Goal: Information Seeking & Learning: Learn about a topic

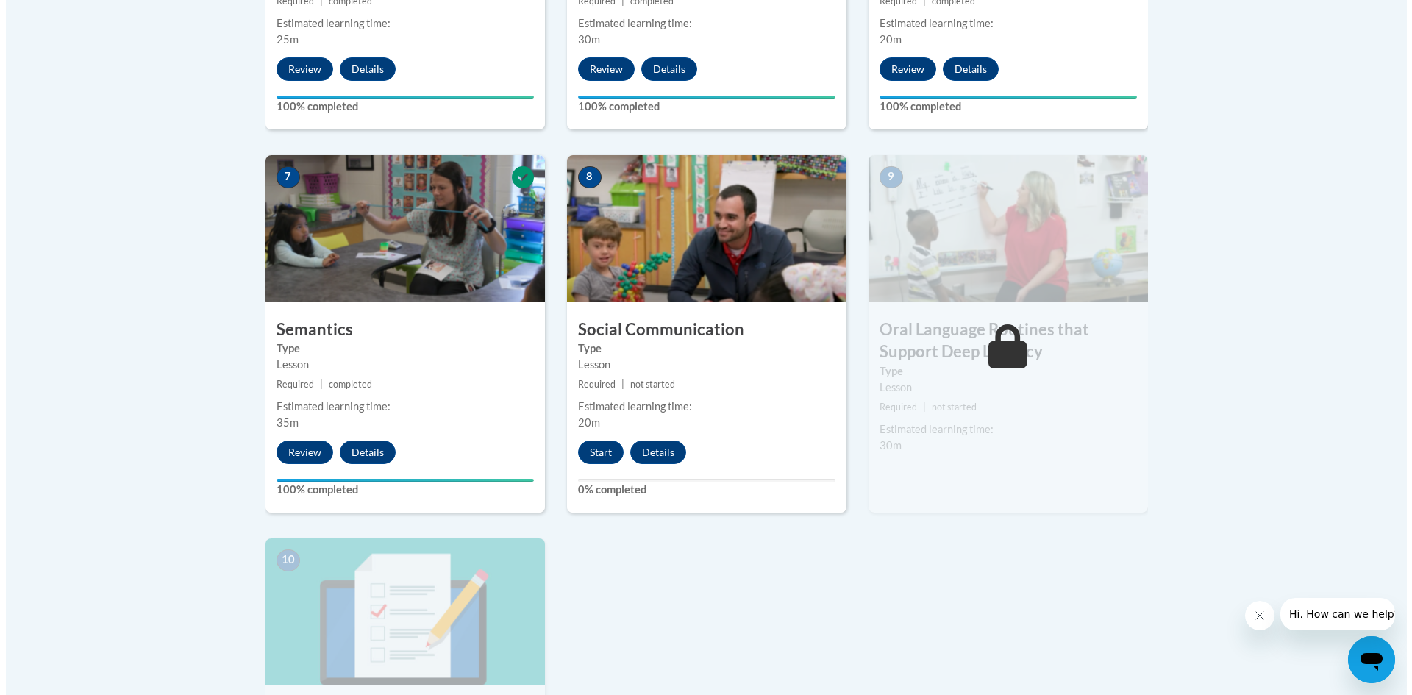
scroll to position [1141, 0]
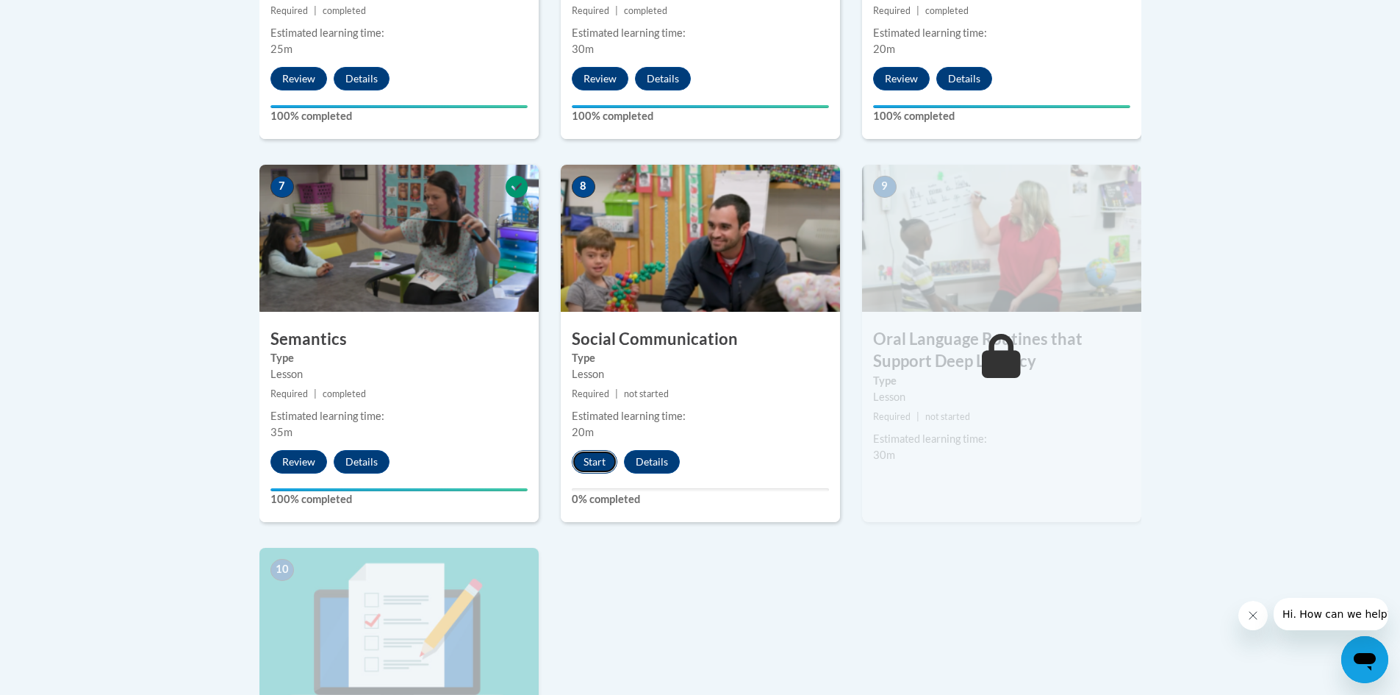
click at [587, 457] on button "Start" at bounding box center [595, 462] width 46 height 24
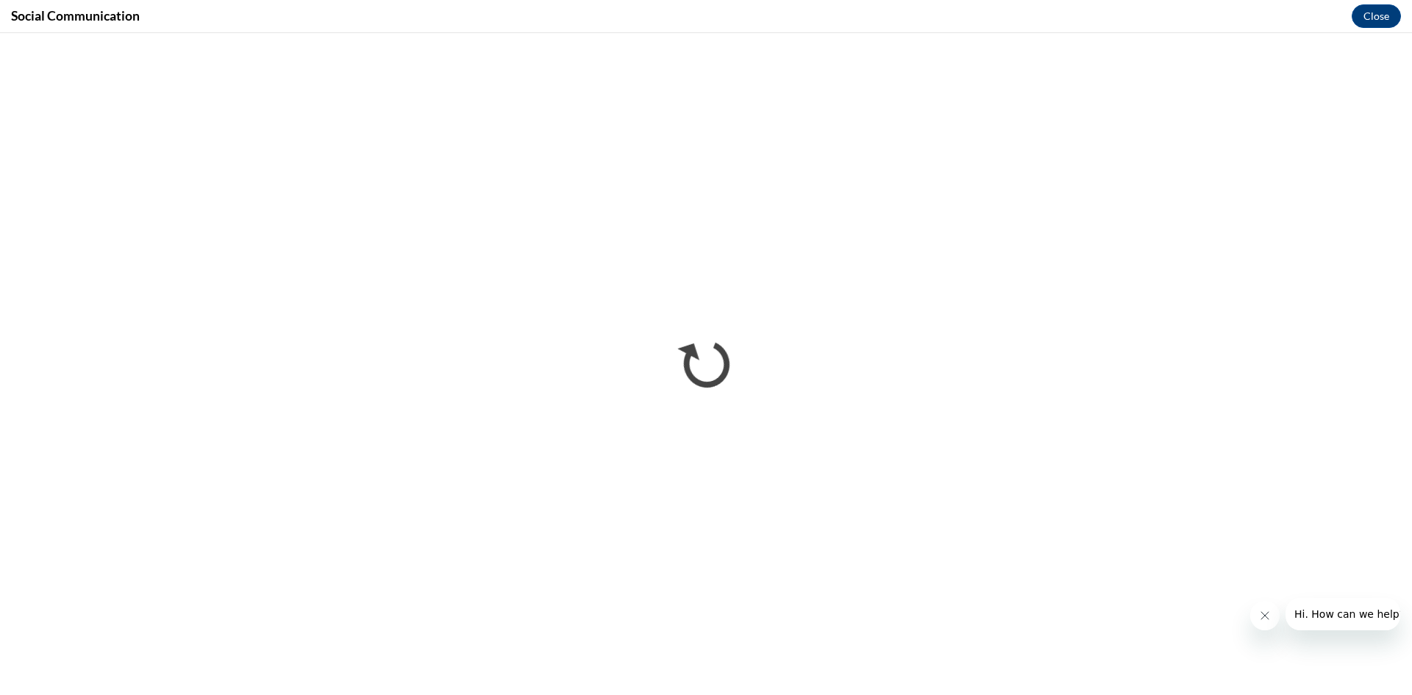
scroll to position [0, 0]
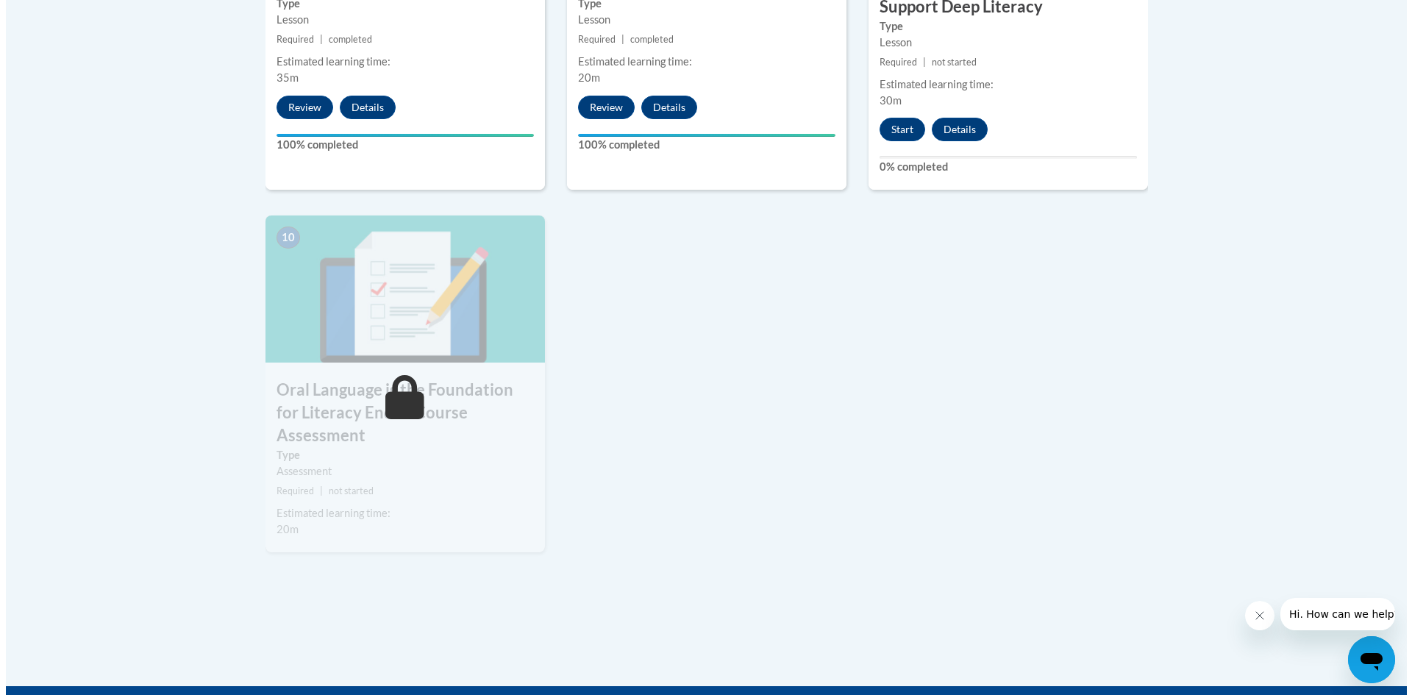
scroll to position [1470, 0]
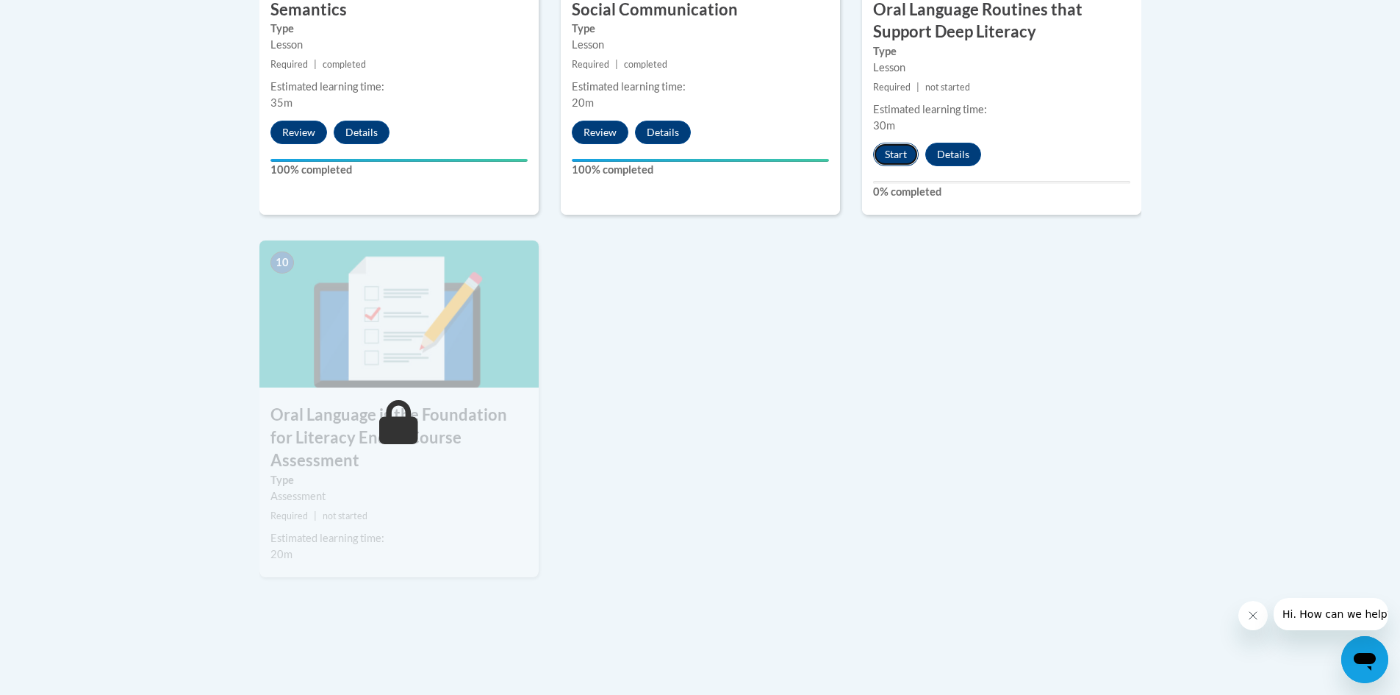
click at [897, 149] on button "Start" at bounding box center [896, 155] width 46 height 24
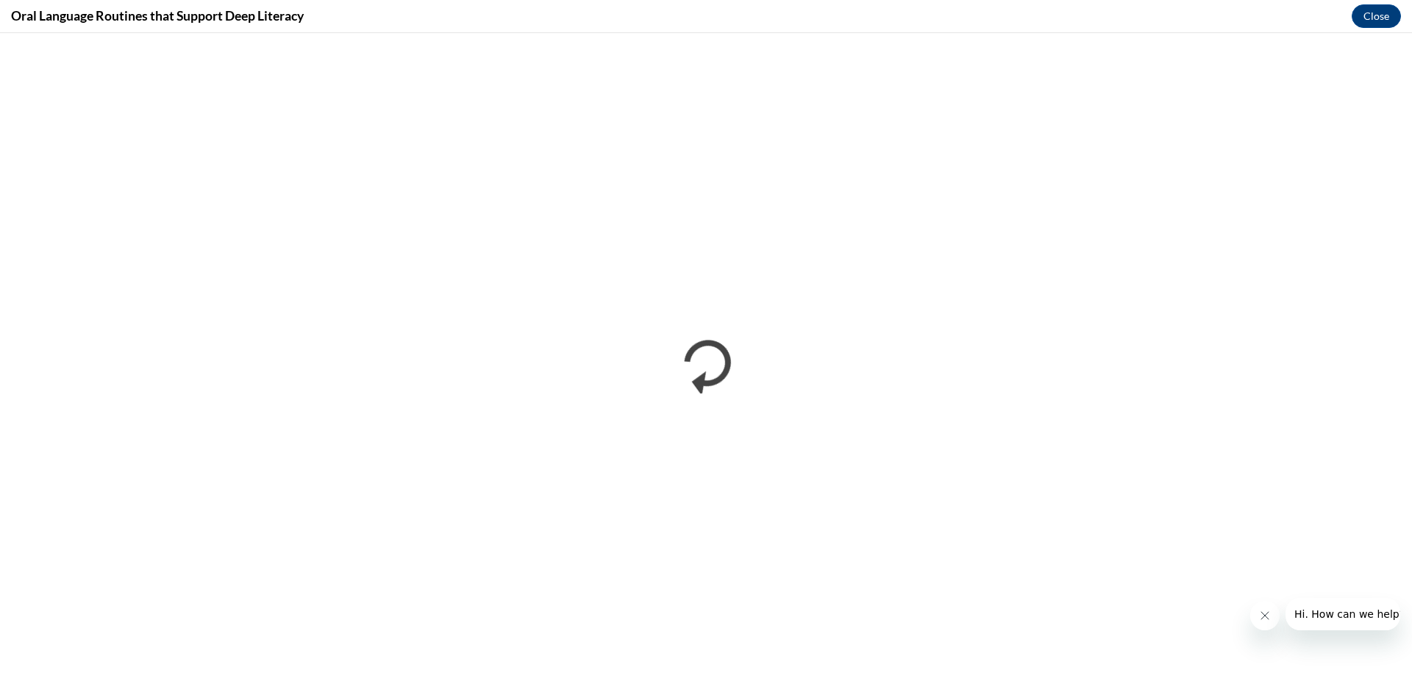
scroll to position [0, 0]
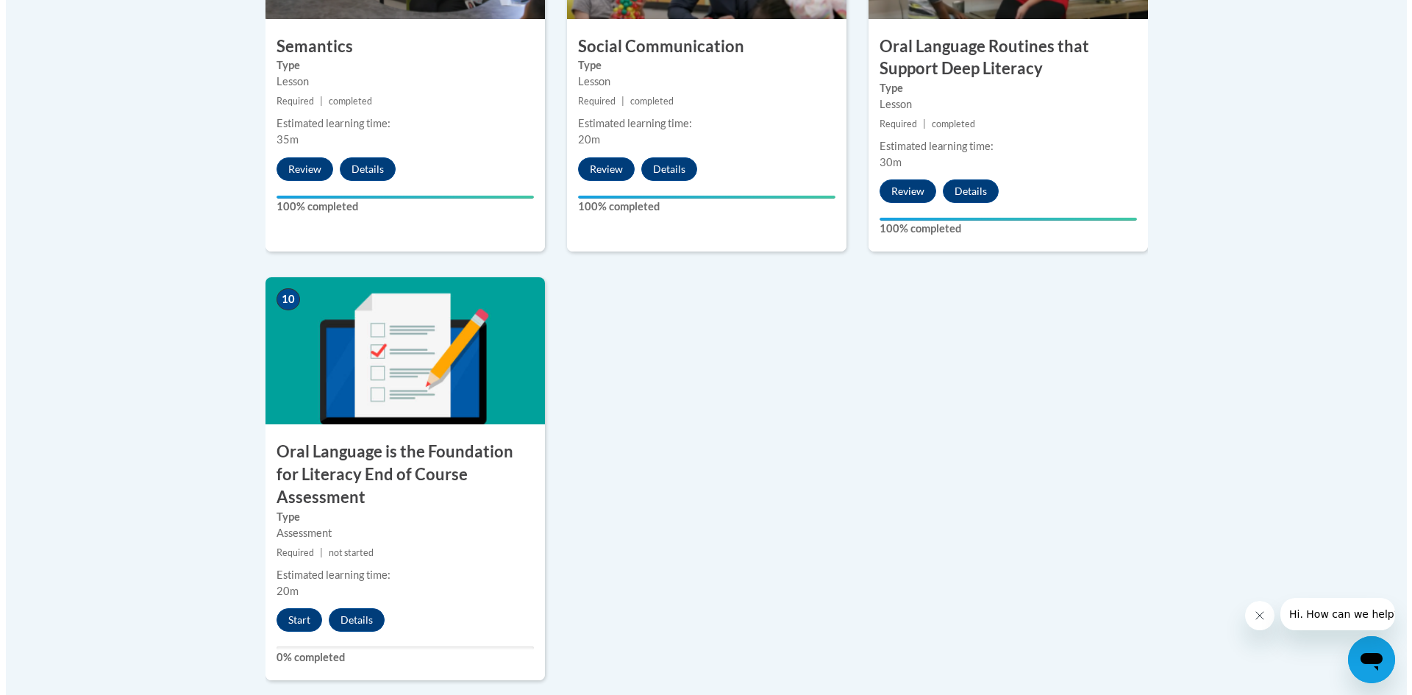
scroll to position [1470, 0]
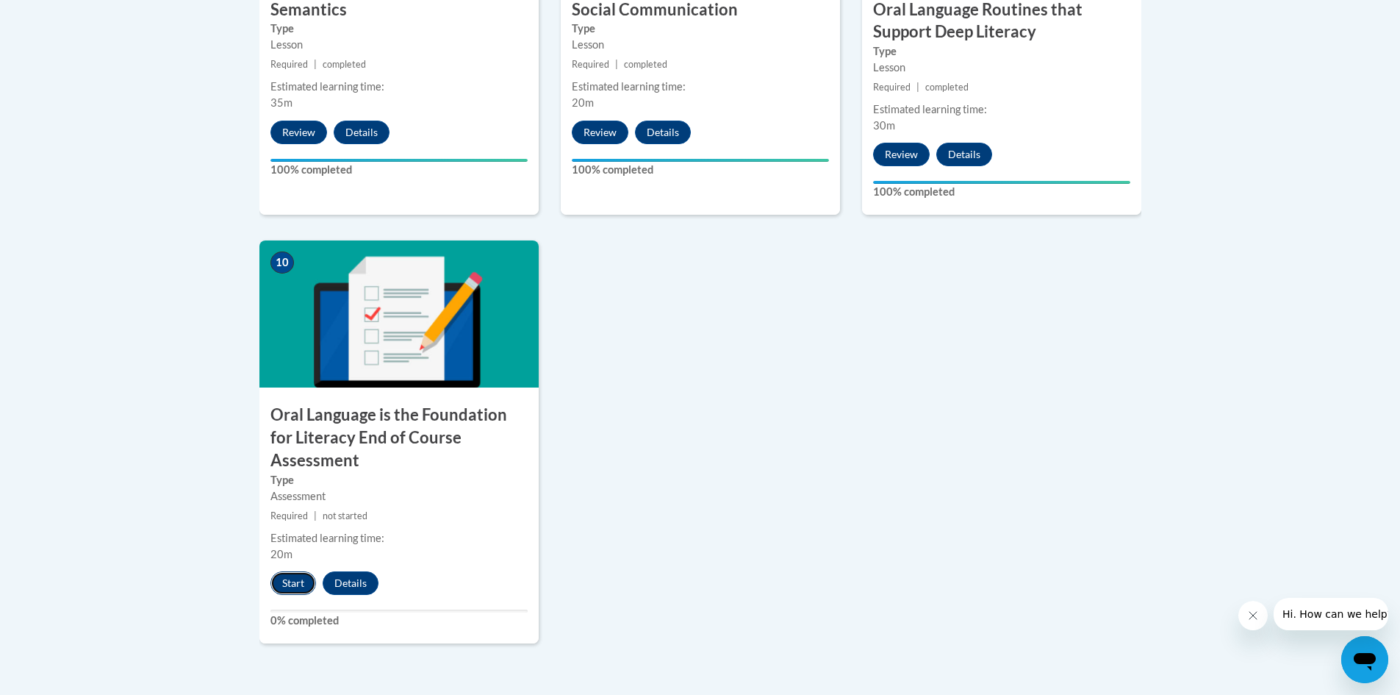
click at [292, 571] on button "Start" at bounding box center [294, 583] width 46 height 24
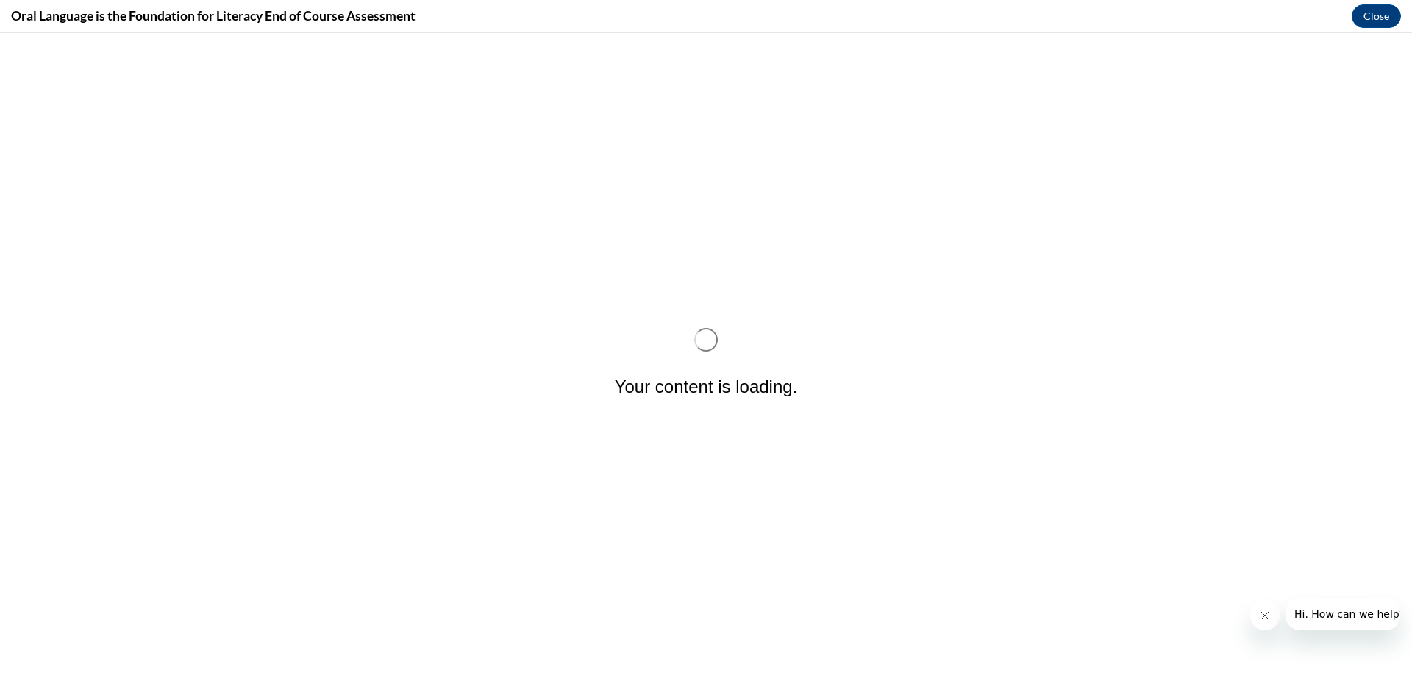
scroll to position [0, 0]
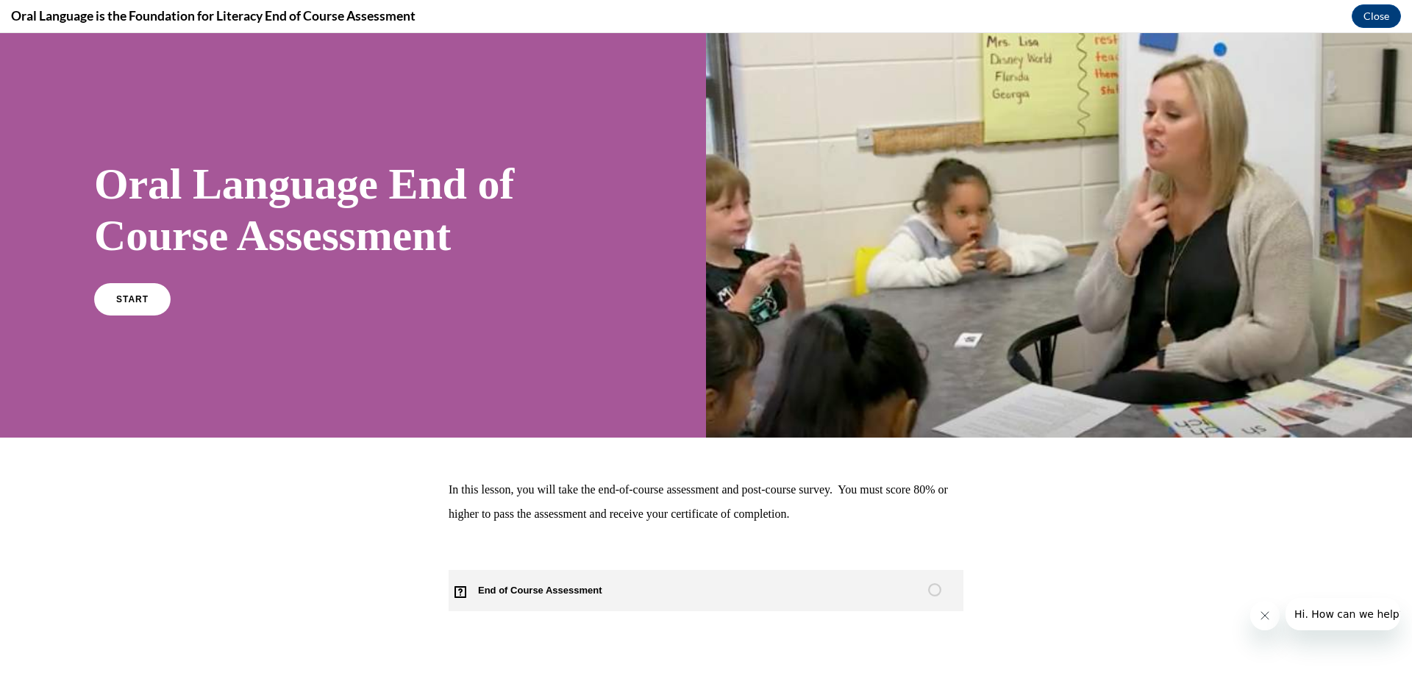
click at [584, 597] on span "End of Course Assessment" at bounding box center [548, 590] width 200 height 41
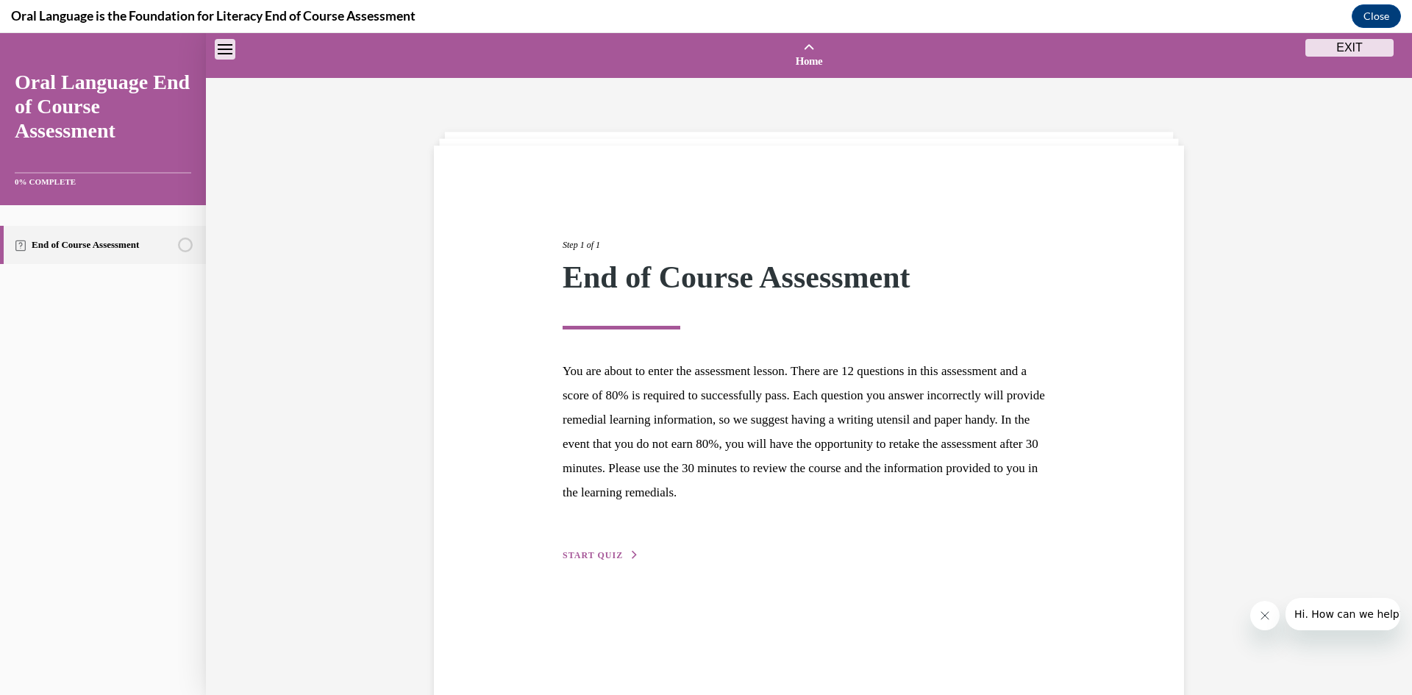
scroll to position [46, 0]
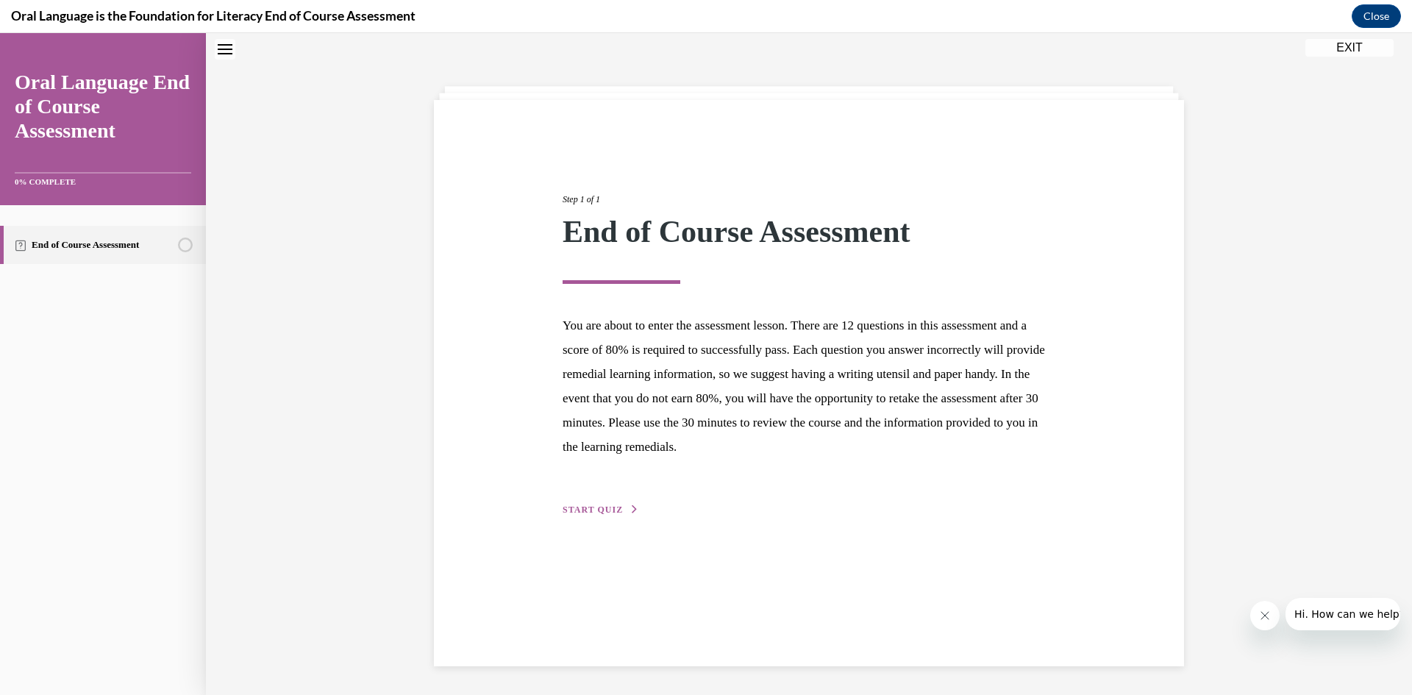
click at [581, 511] on span "START QUIZ" at bounding box center [592, 509] width 60 height 10
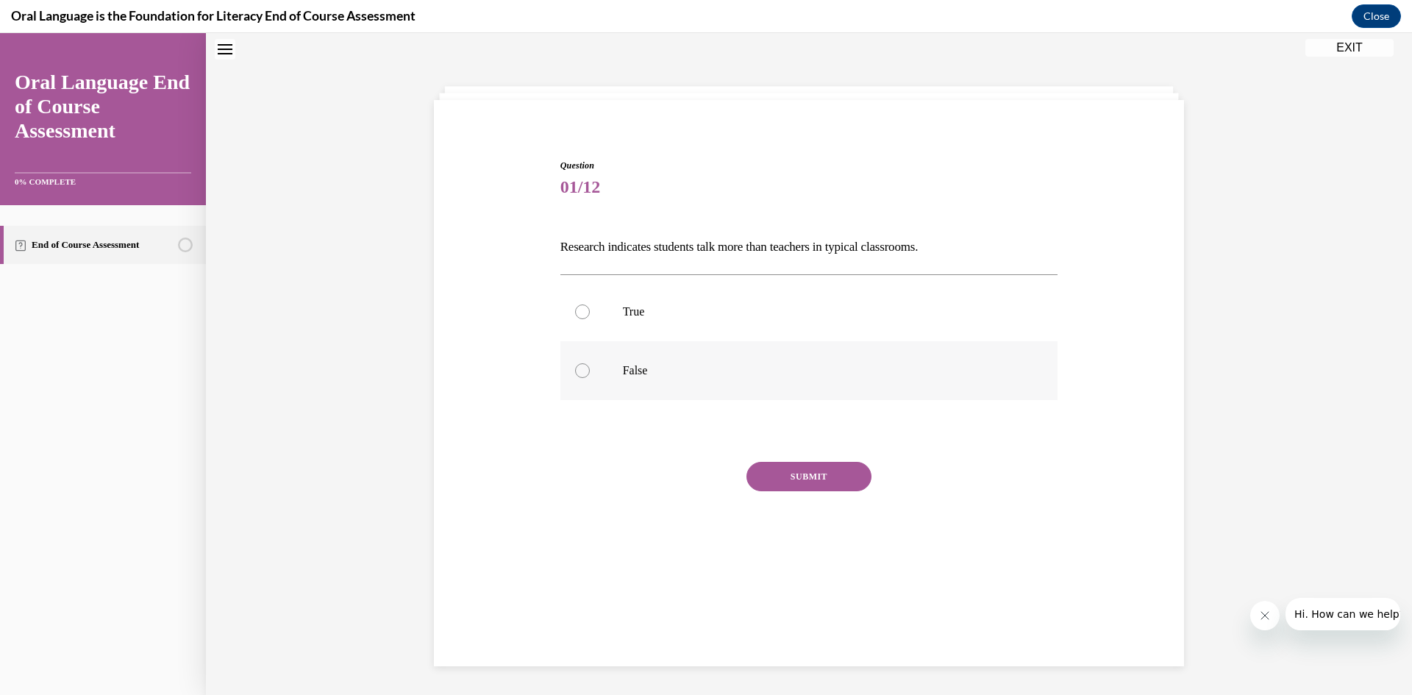
click at [756, 348] on label "False" at bounding box center [809, 370] width 498 height 59
click at [590, 363] on input "False" at bounding box center [582, 370] width 15 height 15
radio input "true"
click at [811, 481] on button "SUBMIT" at bounding box center [808, 476] width 125 height 29
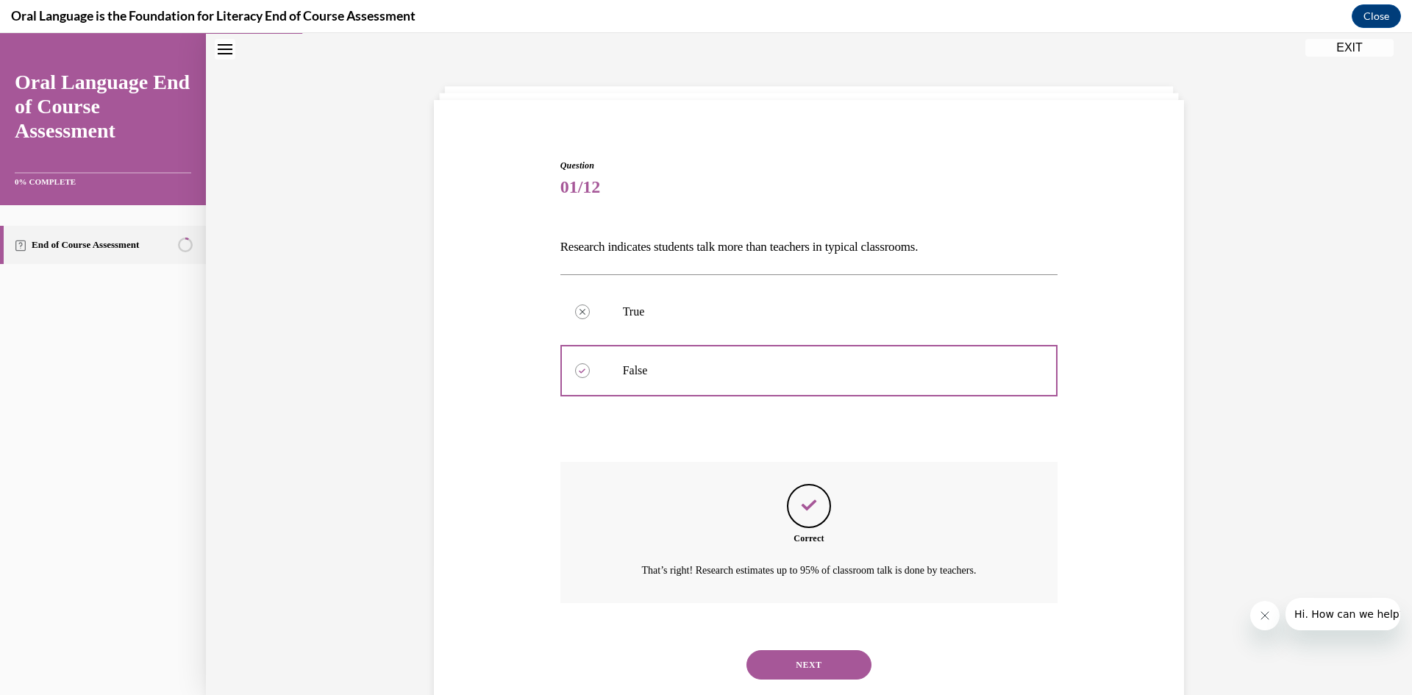
scroll to position [82, 0]
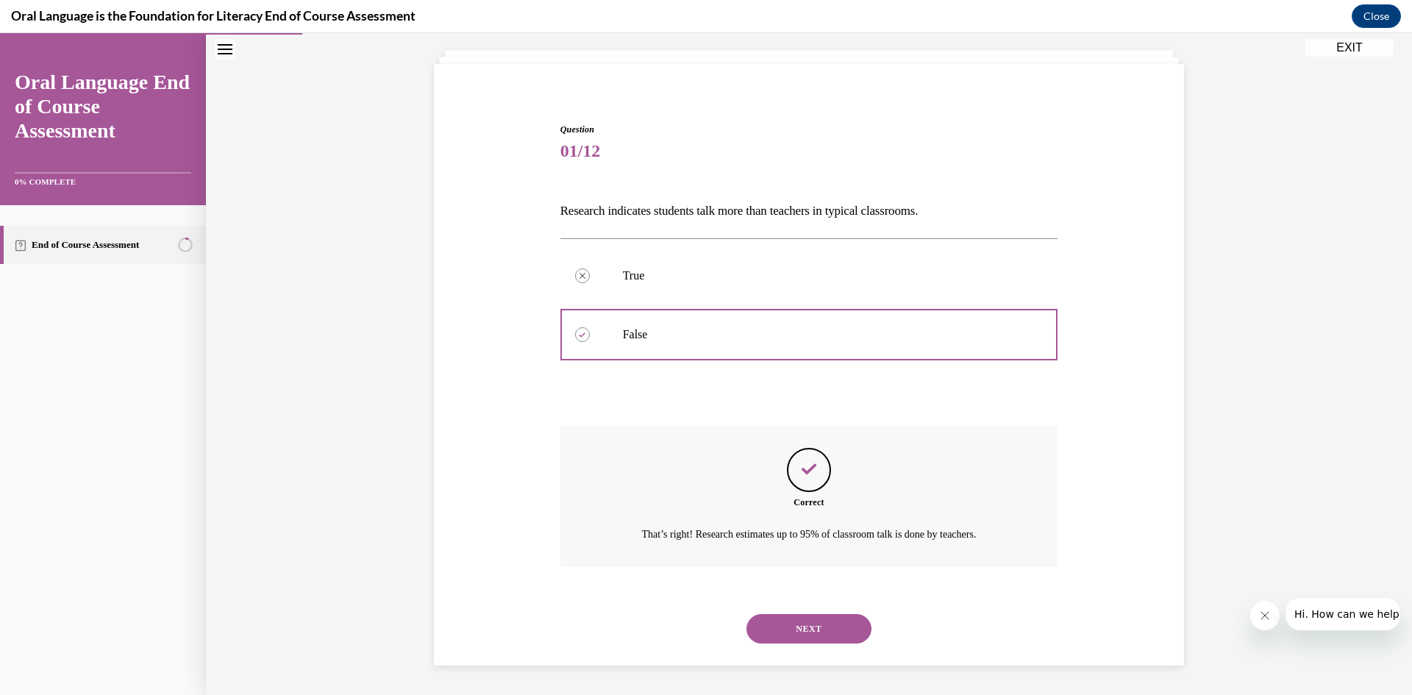
click at [782, 617] on button "NEXT" at bounding box center [808, 628] width 125 height 29
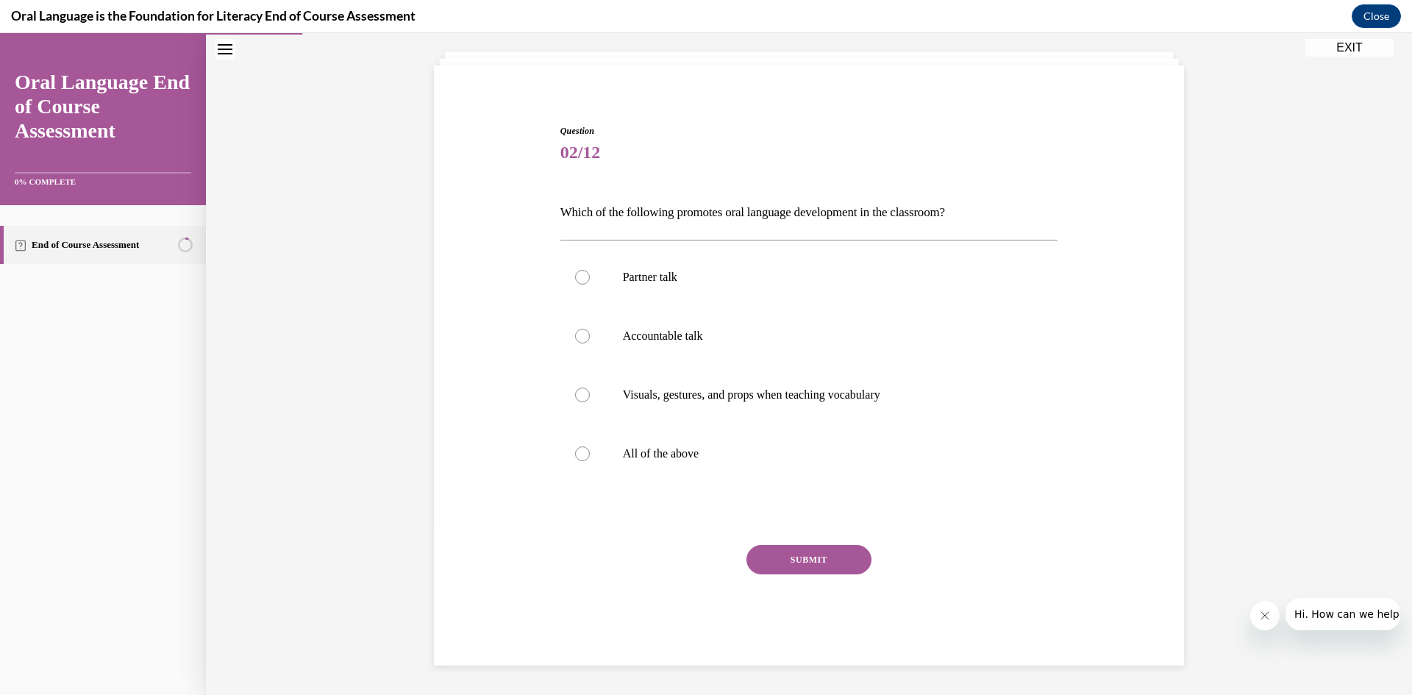
scroll to position [76, 0]
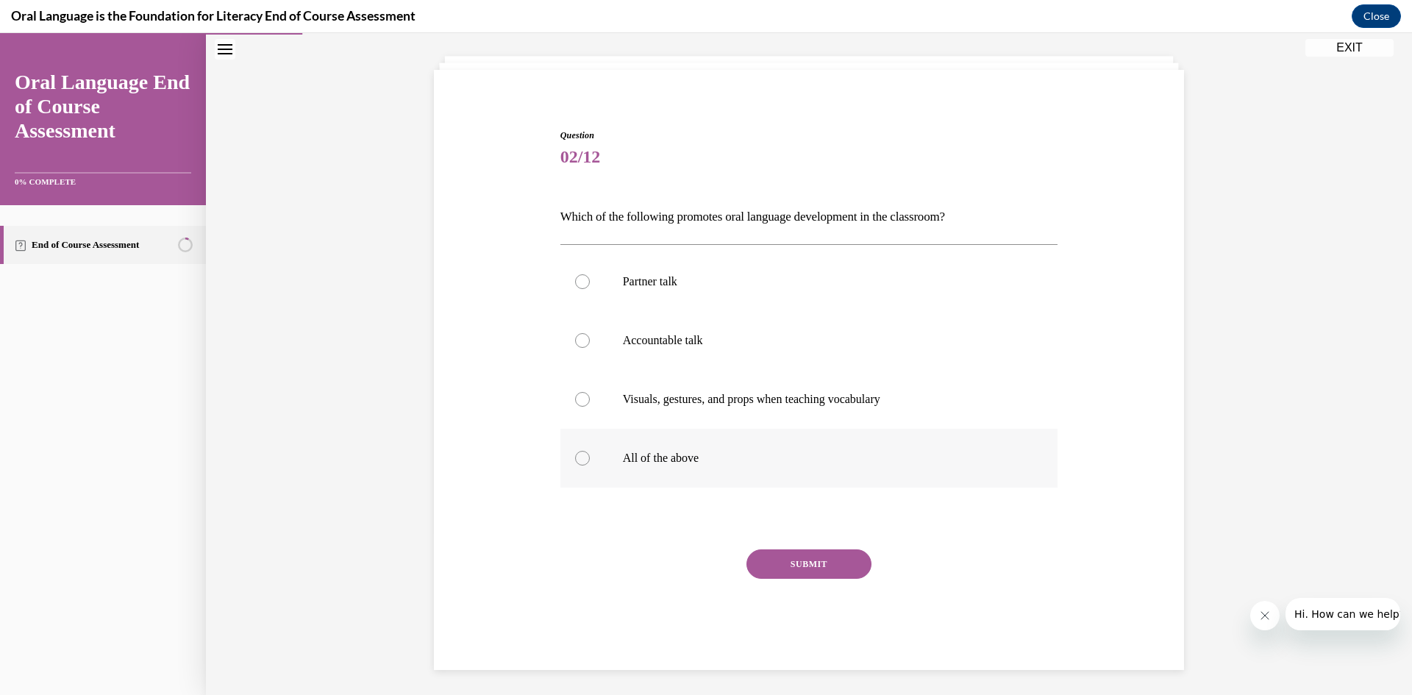
click at [663, 469] on label "All of the above" at bounding box center [809, 458] width 498 height 59
click at [590, 465] on input "All of the above" at bounding box center [582, 458] width 15 height 15
radio input "true"
click at [784, 554] on button "SUBMIT" at bounding box center [808, 563] width 125 height 29
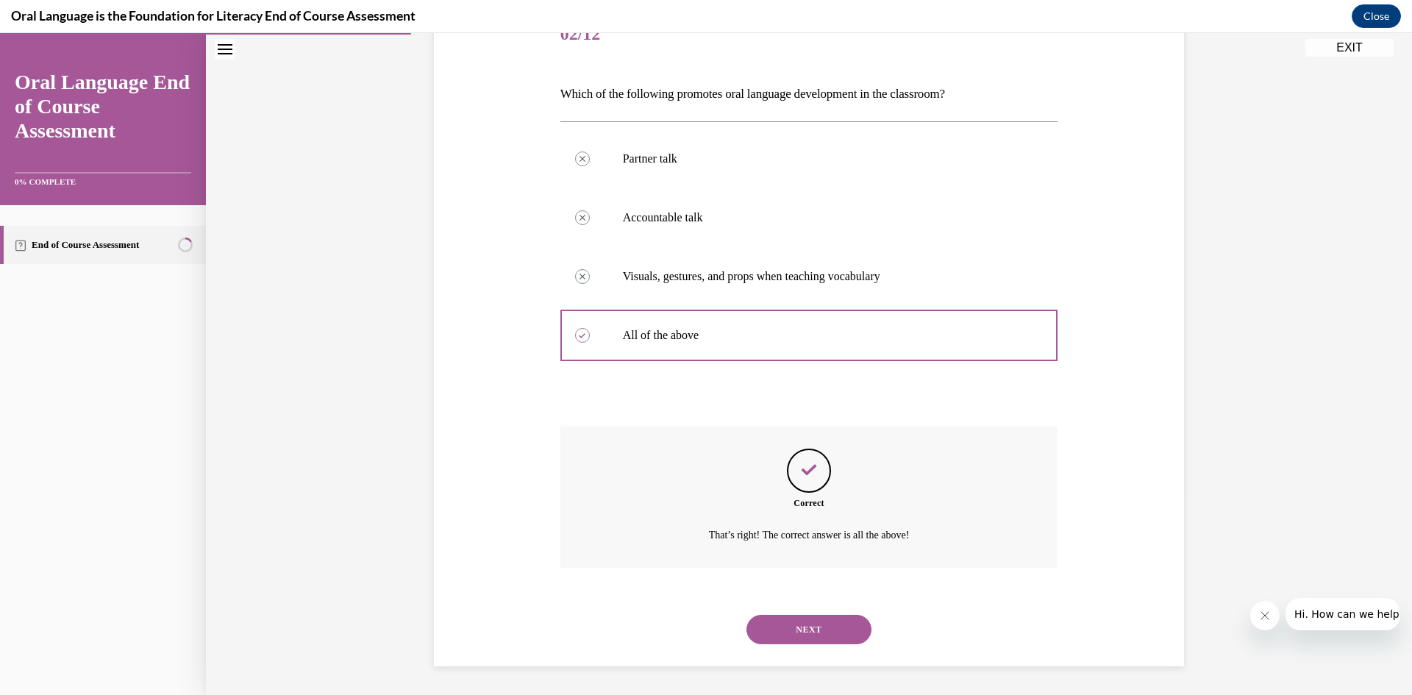
scroll to position [199, 0]
click at [793, 626] on button "NEXT" at bounding box center [808, 628] width 125 height 29
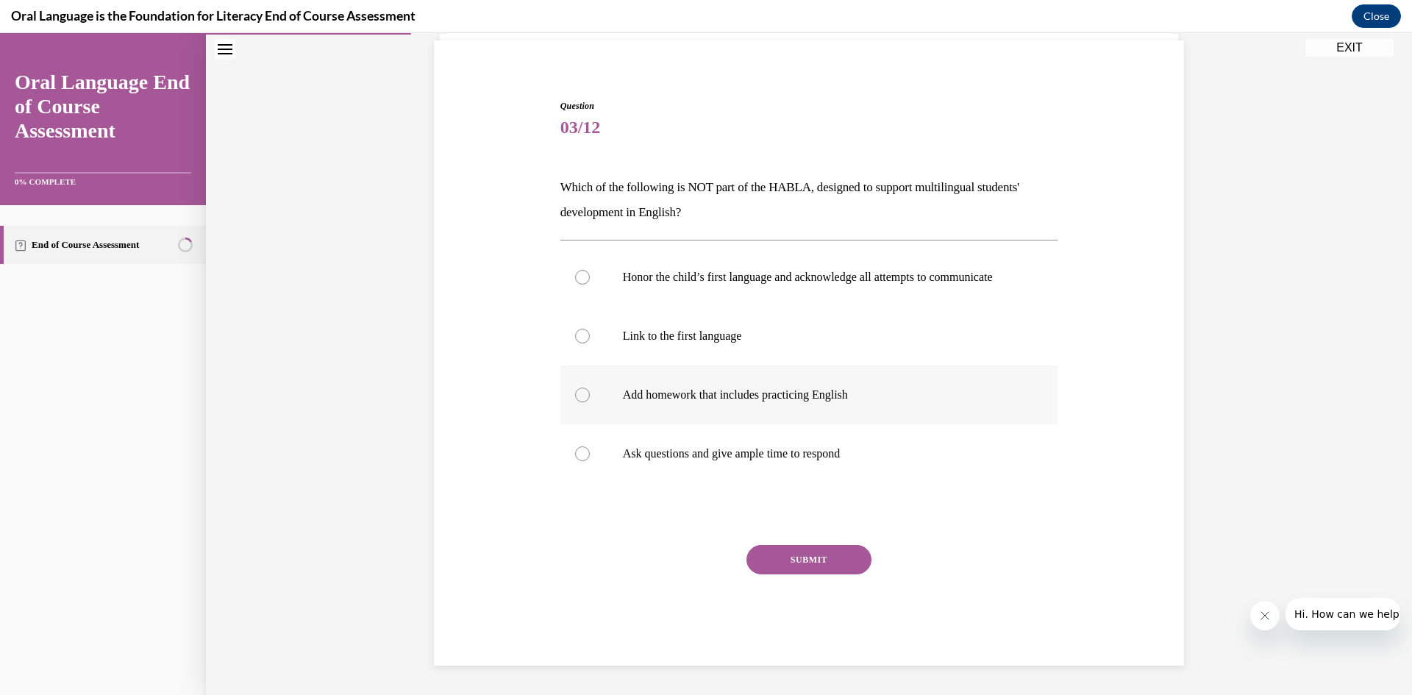
click at [901, 392] on p "Add homework that includes practicing English" at bounding box center [822, 394] width 398 height 15
click at [590, 392] on input "Add homework that includes practicing English" at bounding box center [582, 394] width 15 height 15
radio input "true"
click at [843, 557] on button "SUBMIT" at bounding box center [808, 559] width 125 height 29
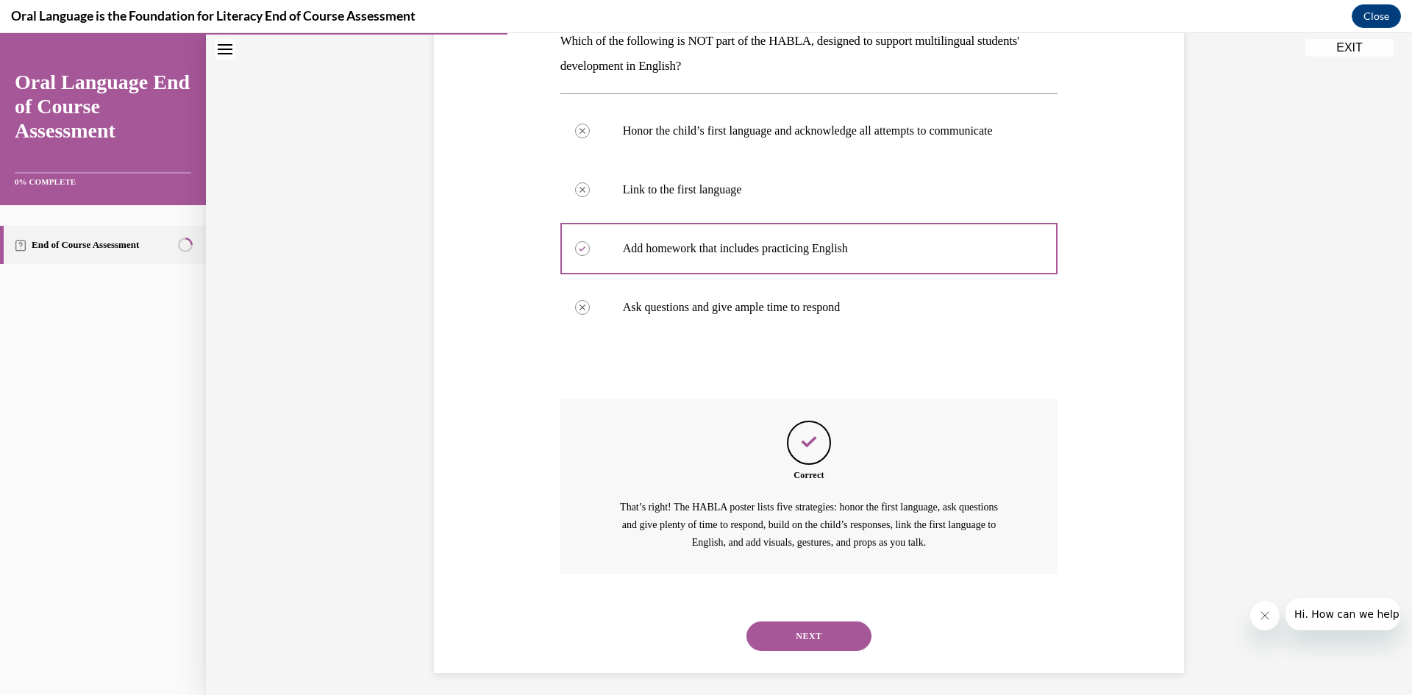
scroll to position [273, 0]
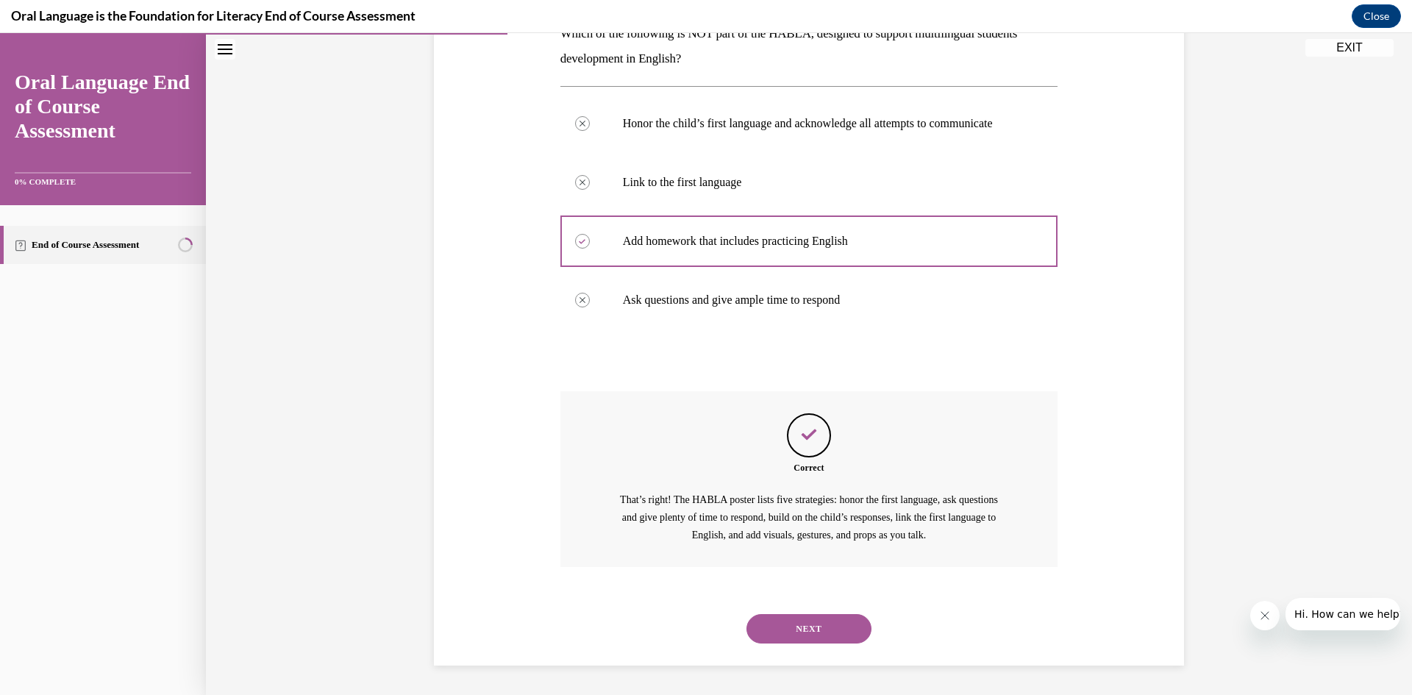
click at [822, 627] on button "NEXT" at bounding box center [808, 628] width 125 height 29
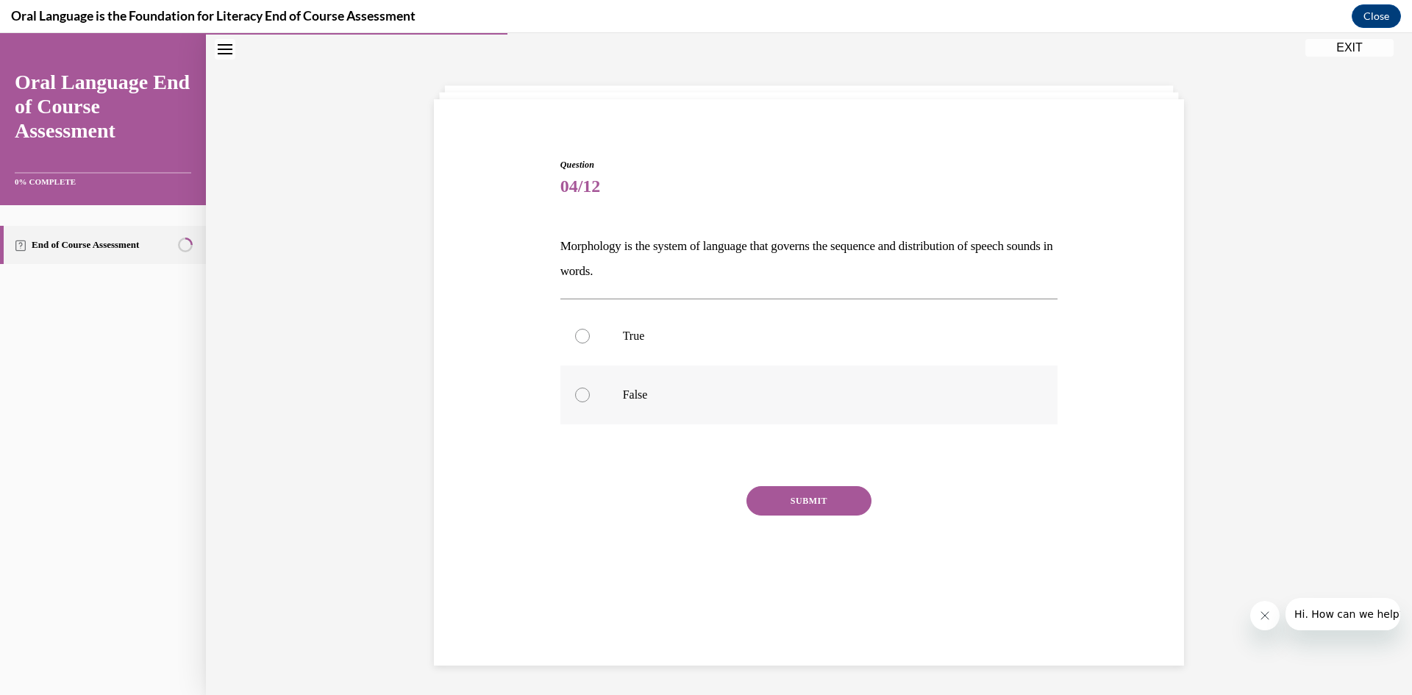
click at [762, 394] on p "False" at bounding box center [822, 394] width 398 height 15
click at [590, 394] on input "False" at bounding box center [582, 394] width 15 height 15
radio input "true"
click at [818, 509] on button "SUBMIT" at bounding box center [808, 500] width 125 height 29
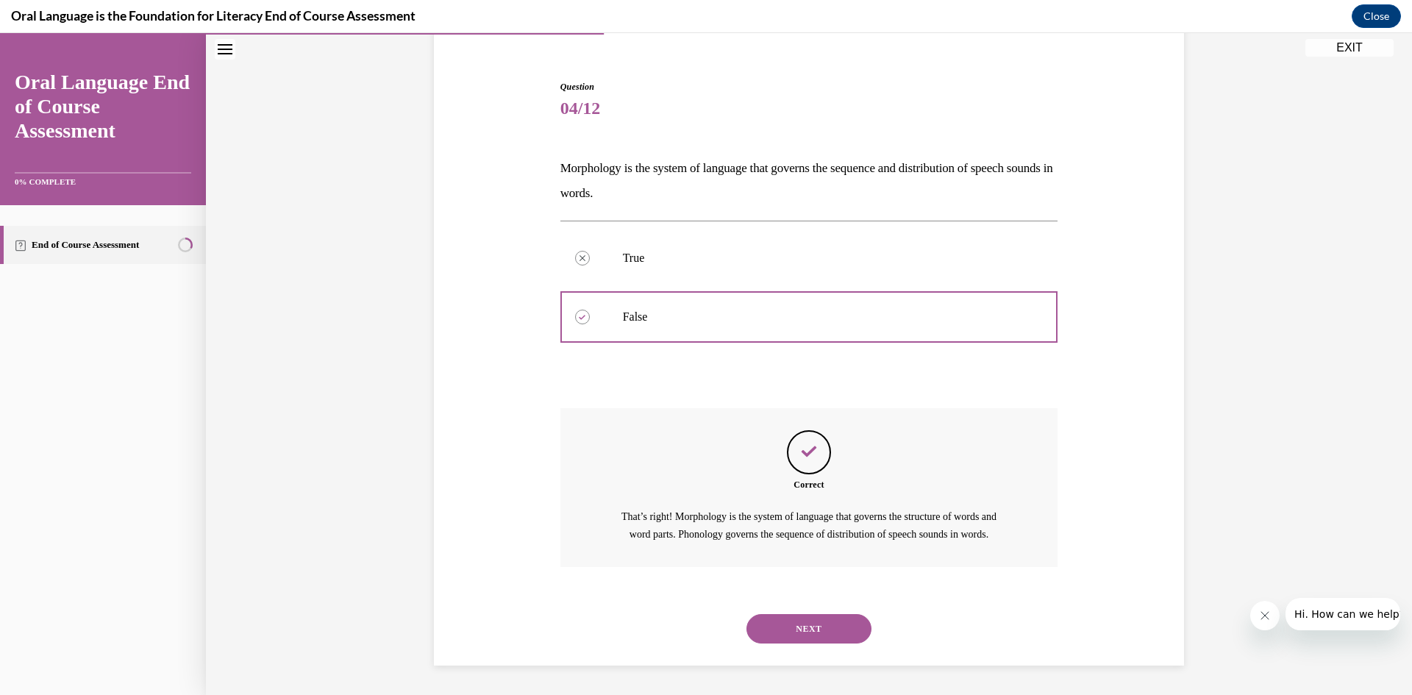
scroll to position [141, 0]
click at [831, 634] on button "NEXT" at bounding box center [808, 628] width 125 height 29
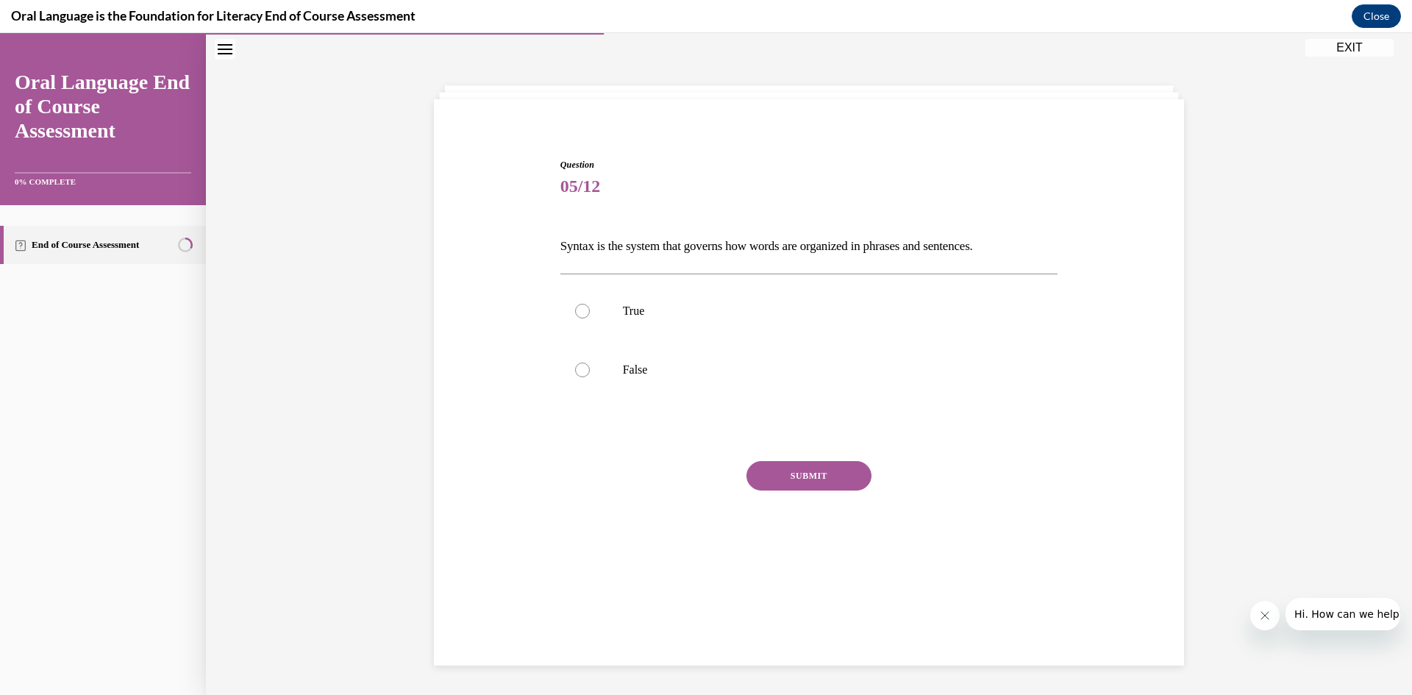
scroll to position [46, 0]
click at [698, 333] on label "True" at bounding box center [809, 311] width 498 height 59
click at [590, 318] on input "True" at bounding box center [582, 311] width 15 height 15
radio input "true"
click at [762, 476] on button "SUBMIT" at bounding box center [808, 475] width 125 height 29
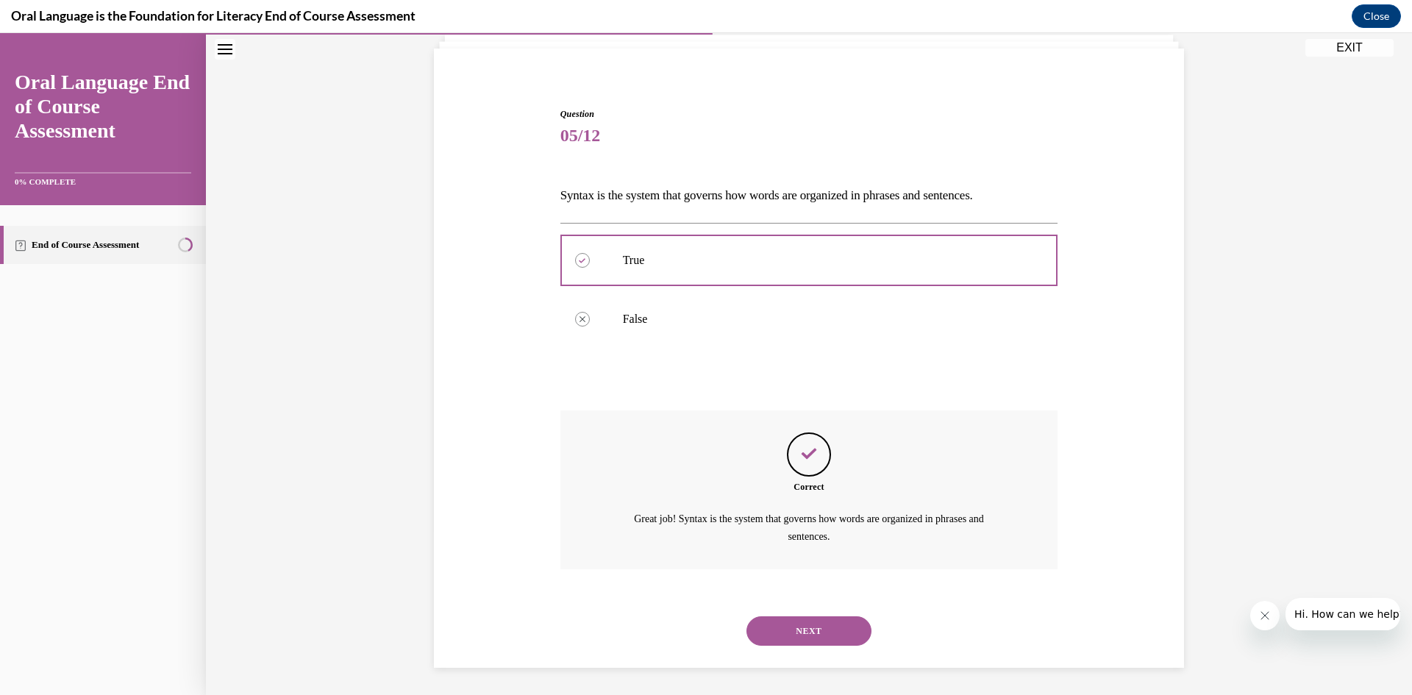
scroll to position [99, 0]
click at [826, 629] on button "NEXT" at bounding box center [808, 628] width 125 height 29
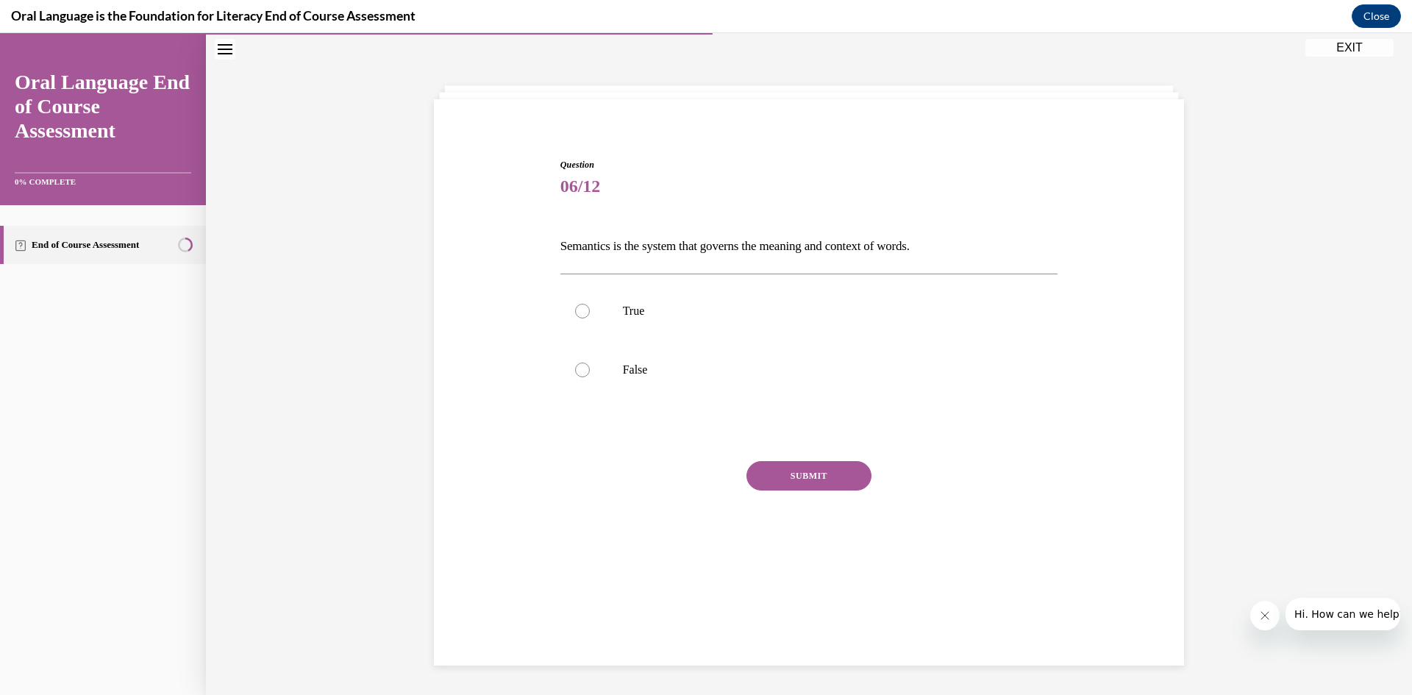
scroll to position [46, 0]
click at [662, 315] on p "True" at bounding box center [822, 311] width 398 height 15
click at [590, 315] on input "True" at bounding box center [582, 311] width 15 height 15
radio input "true"
click at [845, 468] on button "SUBMIT" at bounding box center [808, 475] width 125 height 29
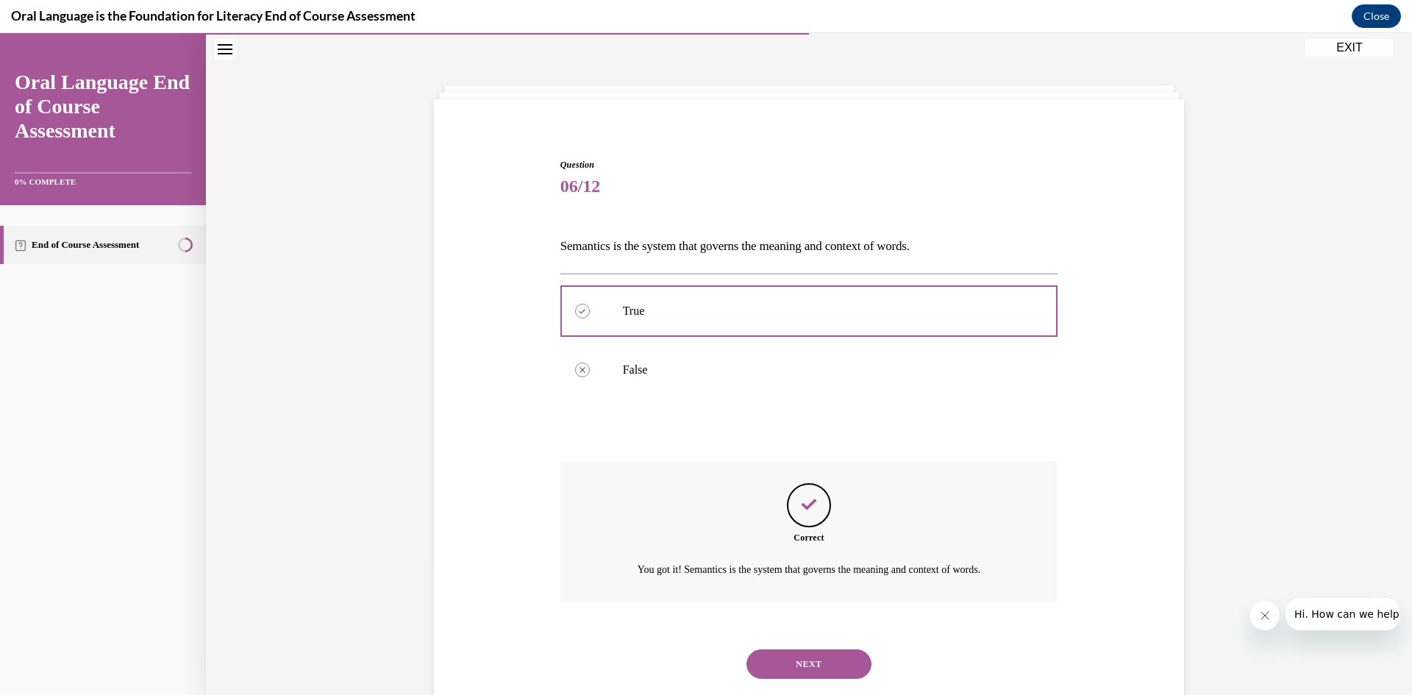
scroll to position [82, 0]
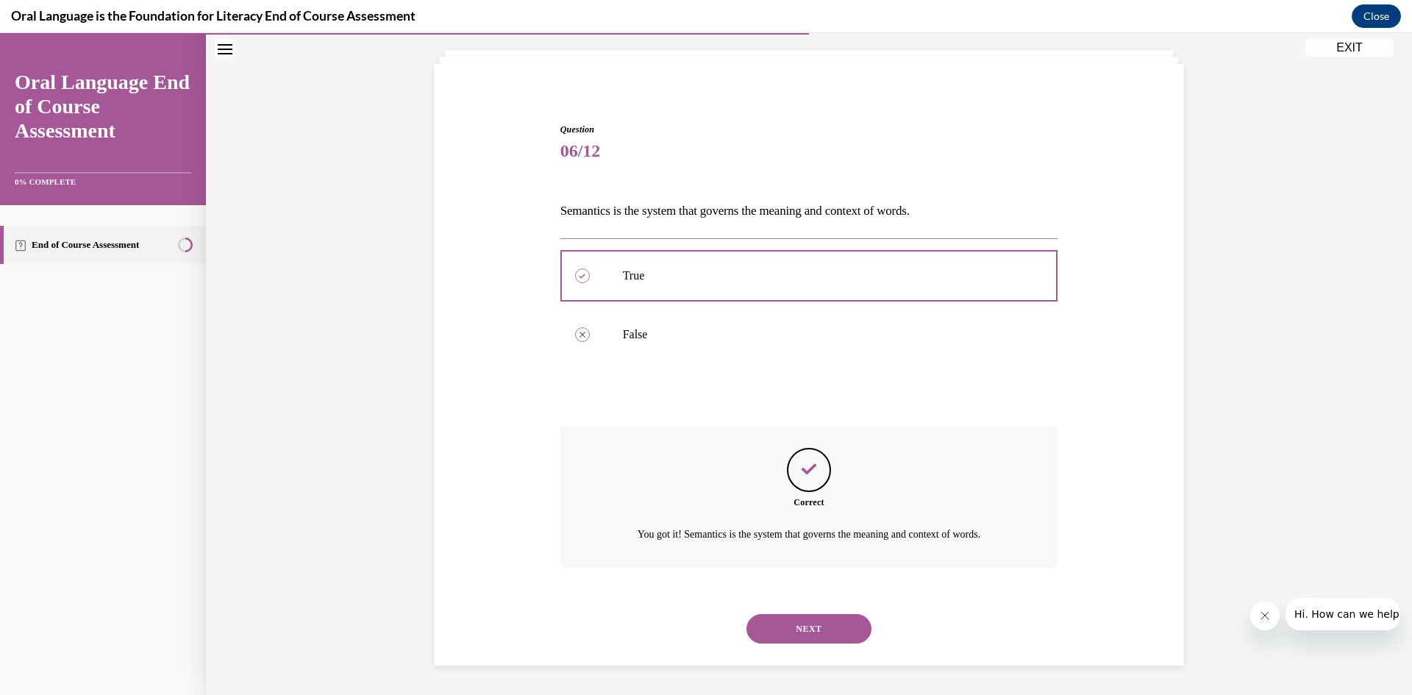
click at [805, 637] on button "NEXT" at bounding box center [808, 628] width 125 height 29
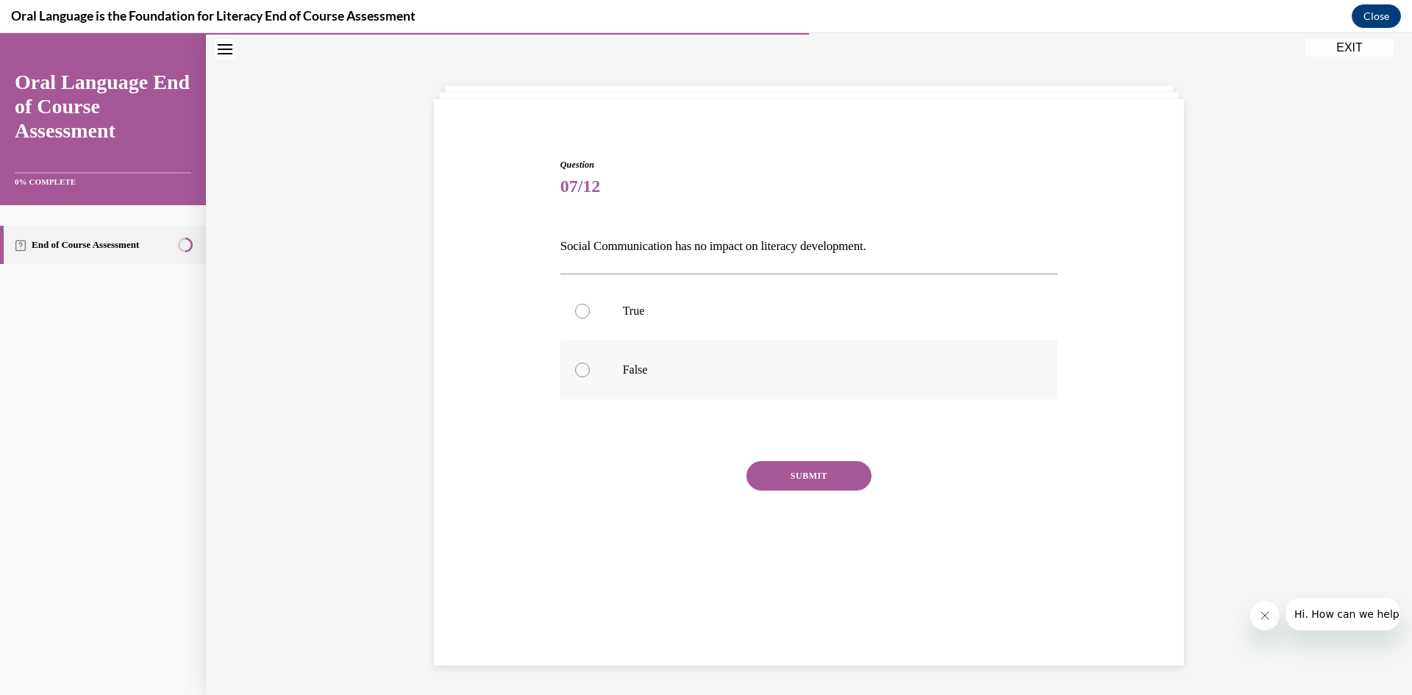
click at [753, 366] on p "False" at bounding box center [822, 369] width 398 height 15
click at [590, 366] on input "False" at bounding box center [582, 369] width 15 height 15
radio input "true"
click at [819, 469] on button "SUBMIT" at bounding box center [808, 475] width 125 height 29
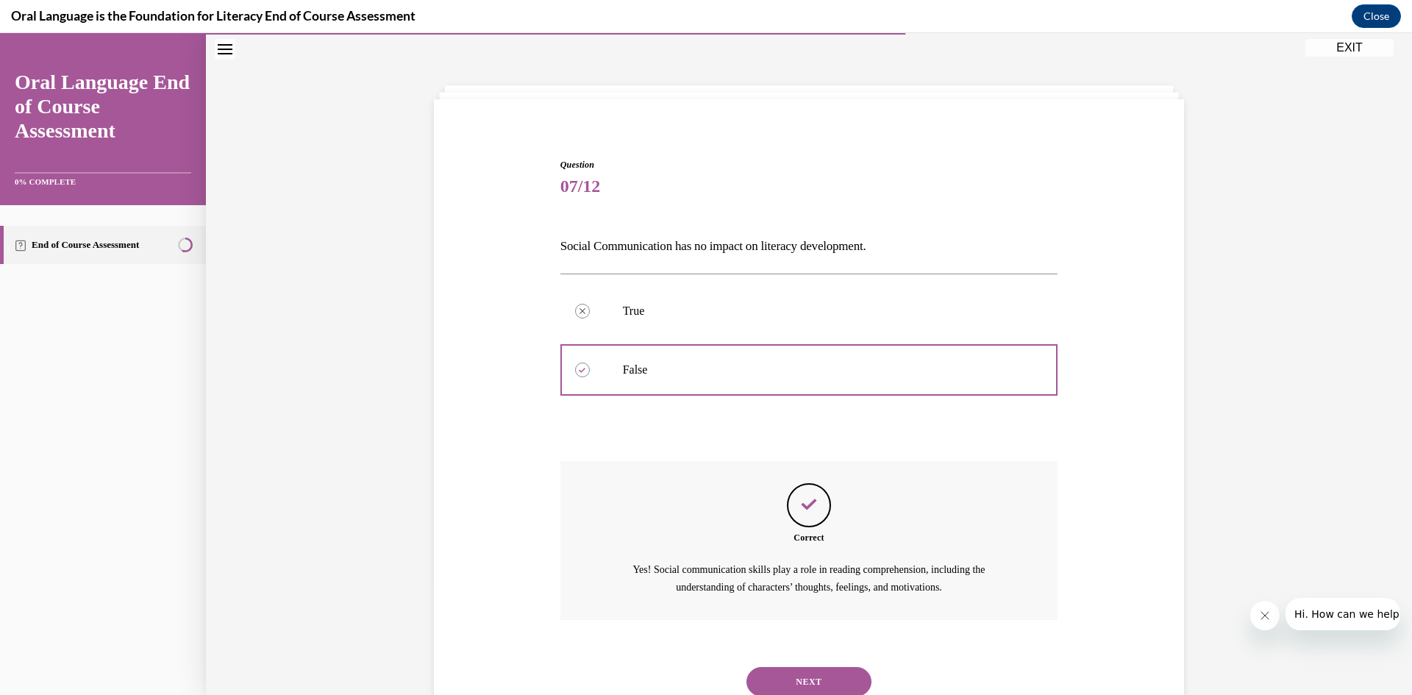
scroll to position [99, 0]
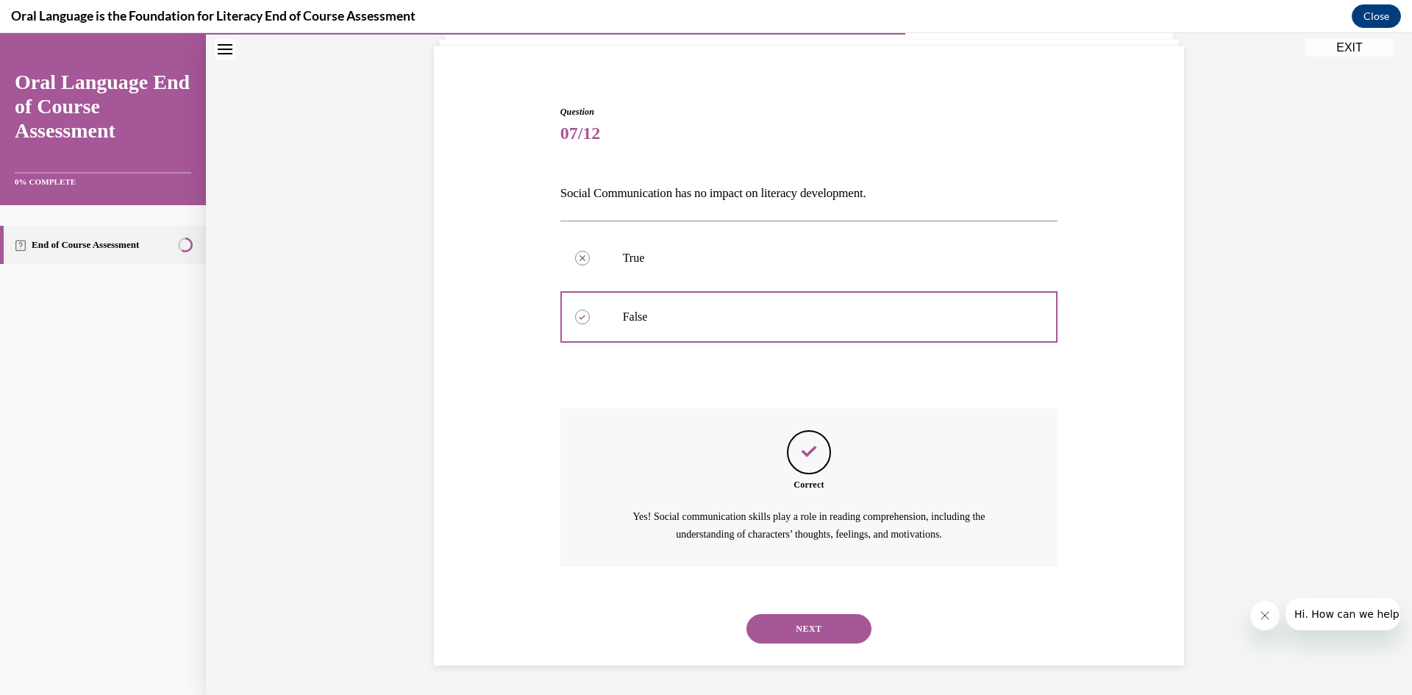
click at [816, 629] on button "NEXT" at bounding box center [808, 628] width 125 height 29
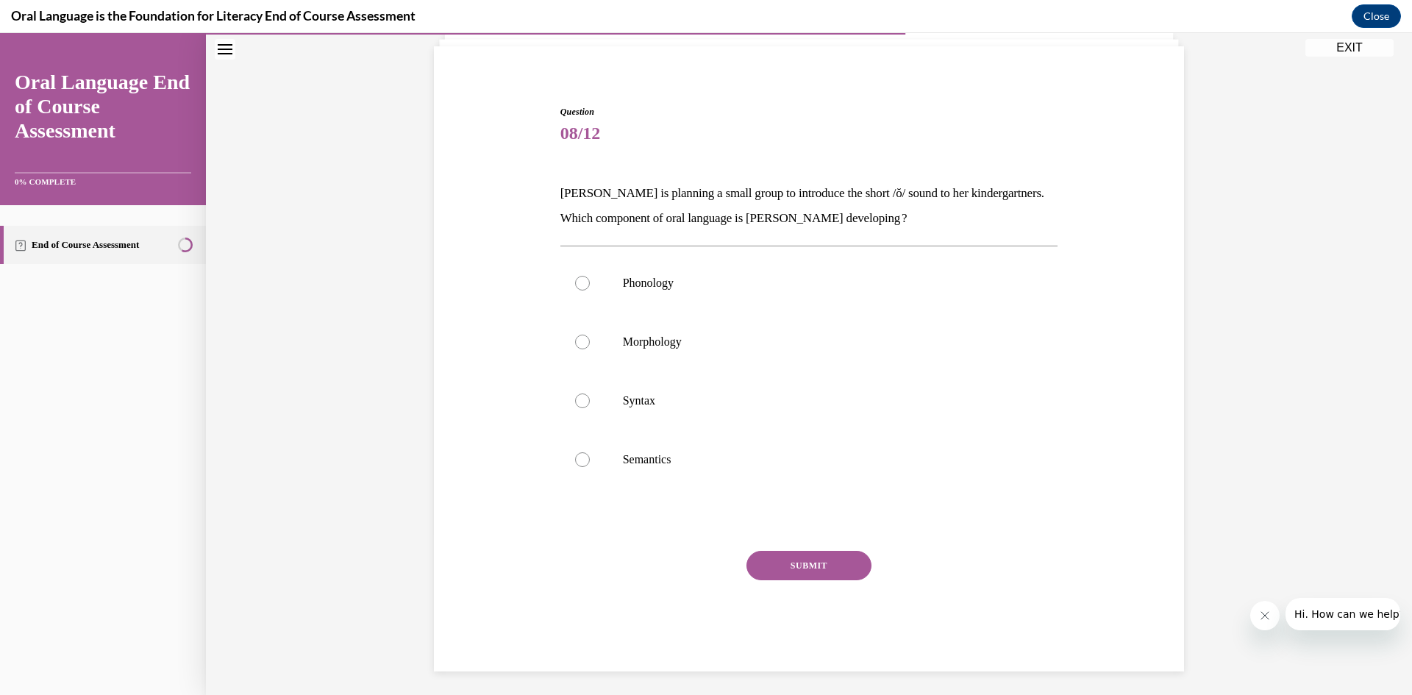
scroll to position [78, 0]
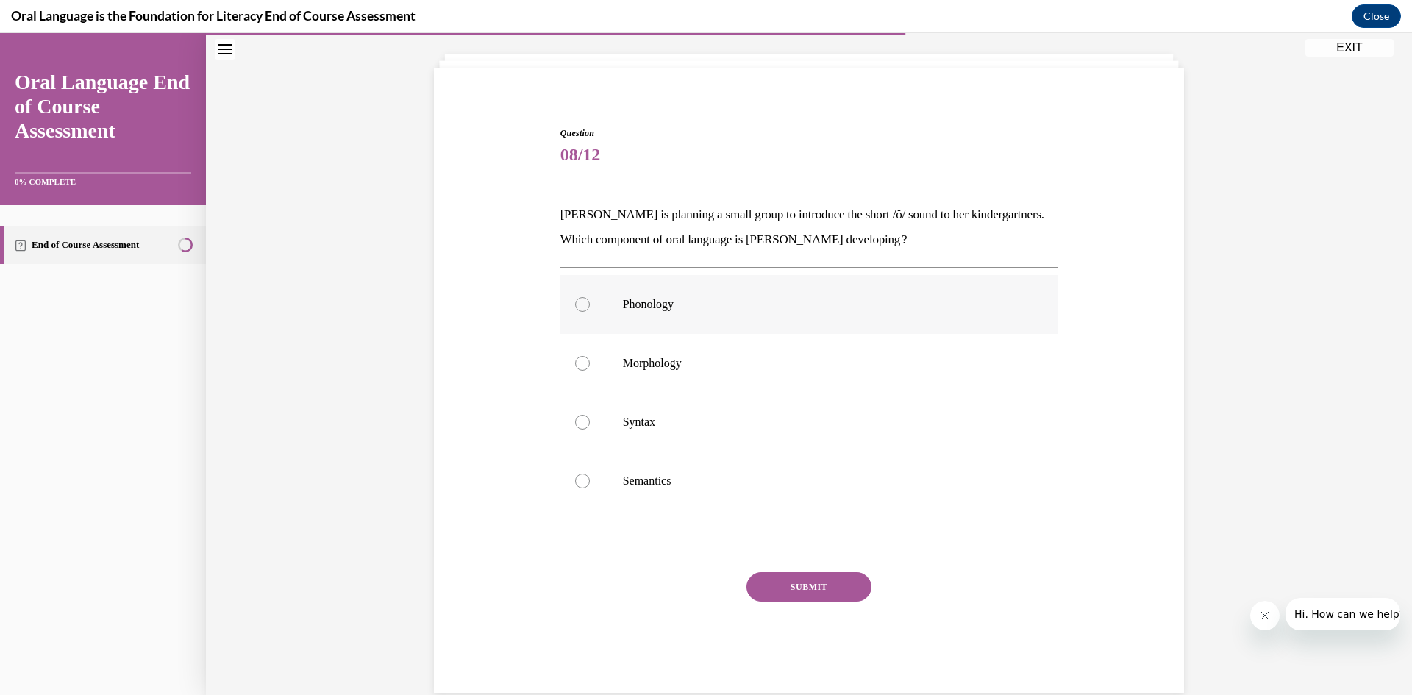
click at [795, 310] on p "Phonology" at bounding box center [822, 304] width 398 height 15
click at [590, 310] on input "Phonology" at bounding box center [582, 304] width 15 height 15
radio input "true"
click at [792, 583] on button "SUBMIT" at bounding box center [808, 586] width 125 height 29
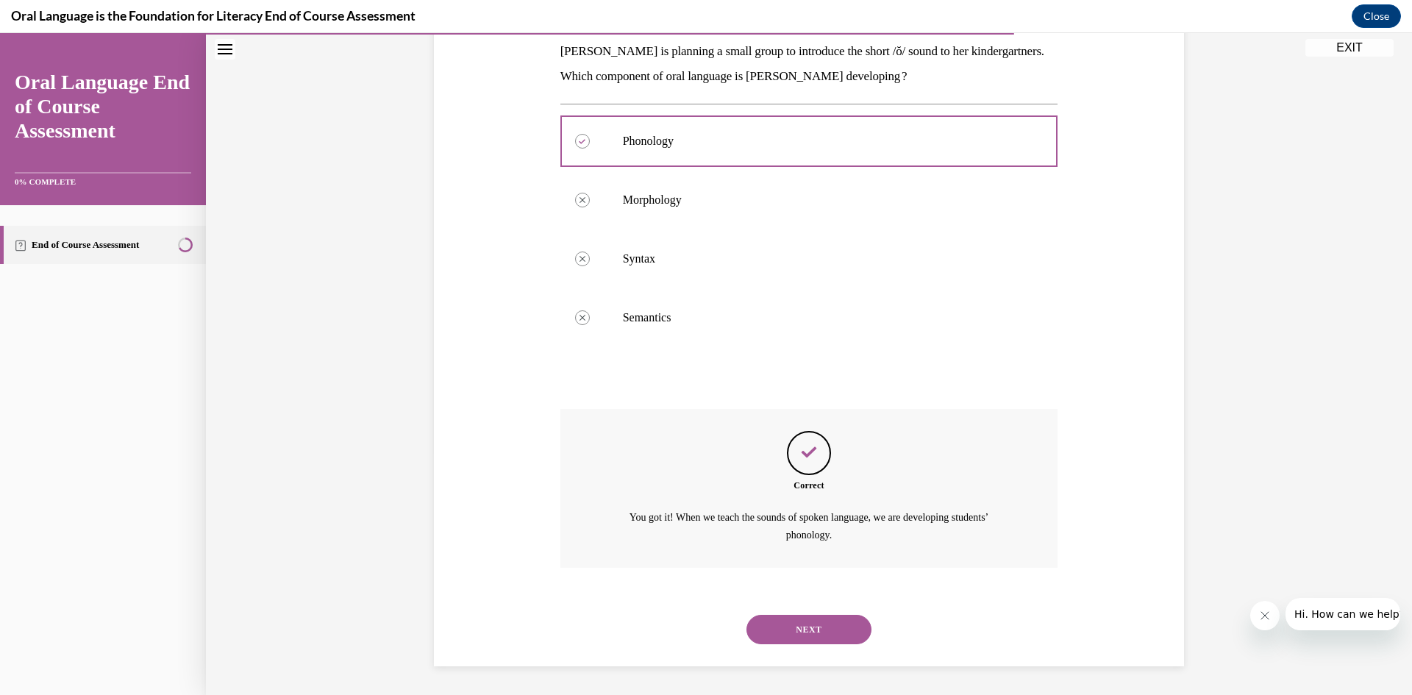
scroll to position [242, 0]
click at [826, 627] on button "NEXT" at bounding box center [808, 628] width 125 height 29
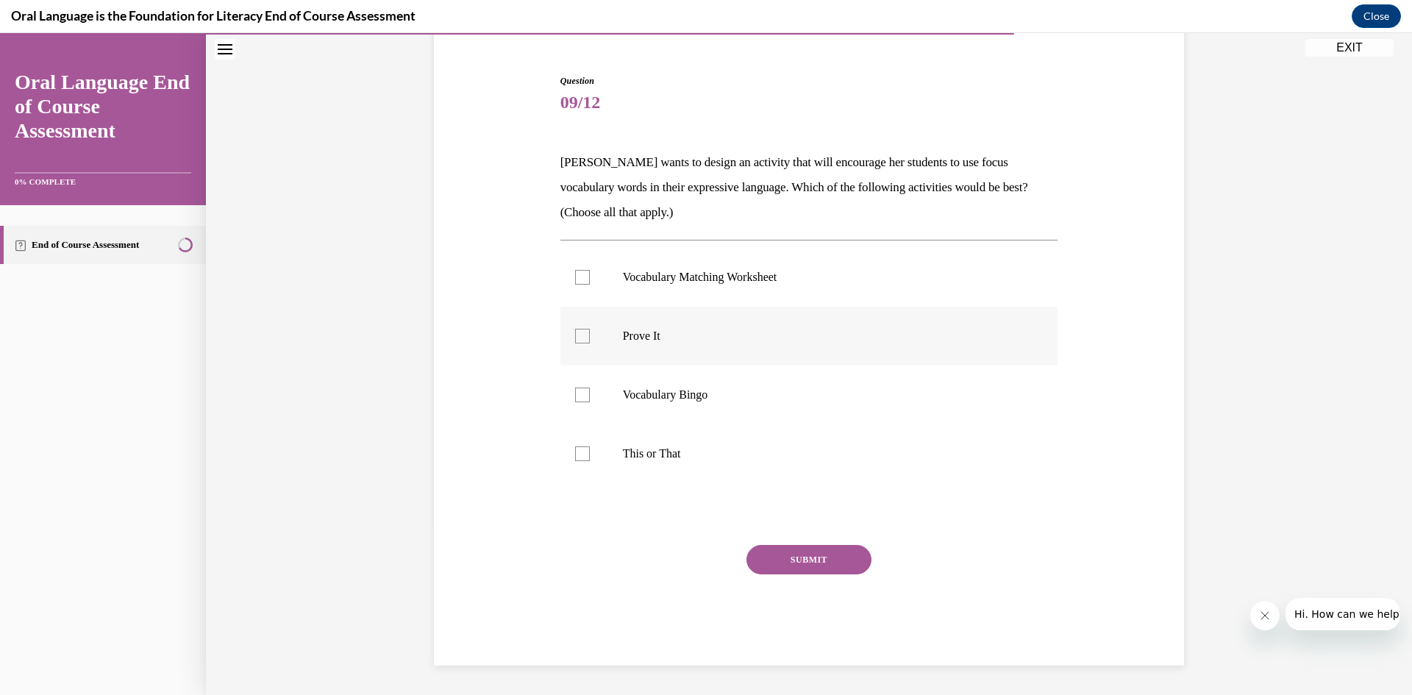
click at [790, 326] on label "Prove It" at bounding box center [809, 336] width 498 height 59
click at [590, 329] on input "Prove It" at bounding box center [582, 336] width 15 height 15
checkbox input "true"
click at [768, 451] on p "This or That" at bounding box center [822, 453] width 398 height 15
click at [590, 451] on input "This or That" at bounding box center [582, 453] width 15 height 15
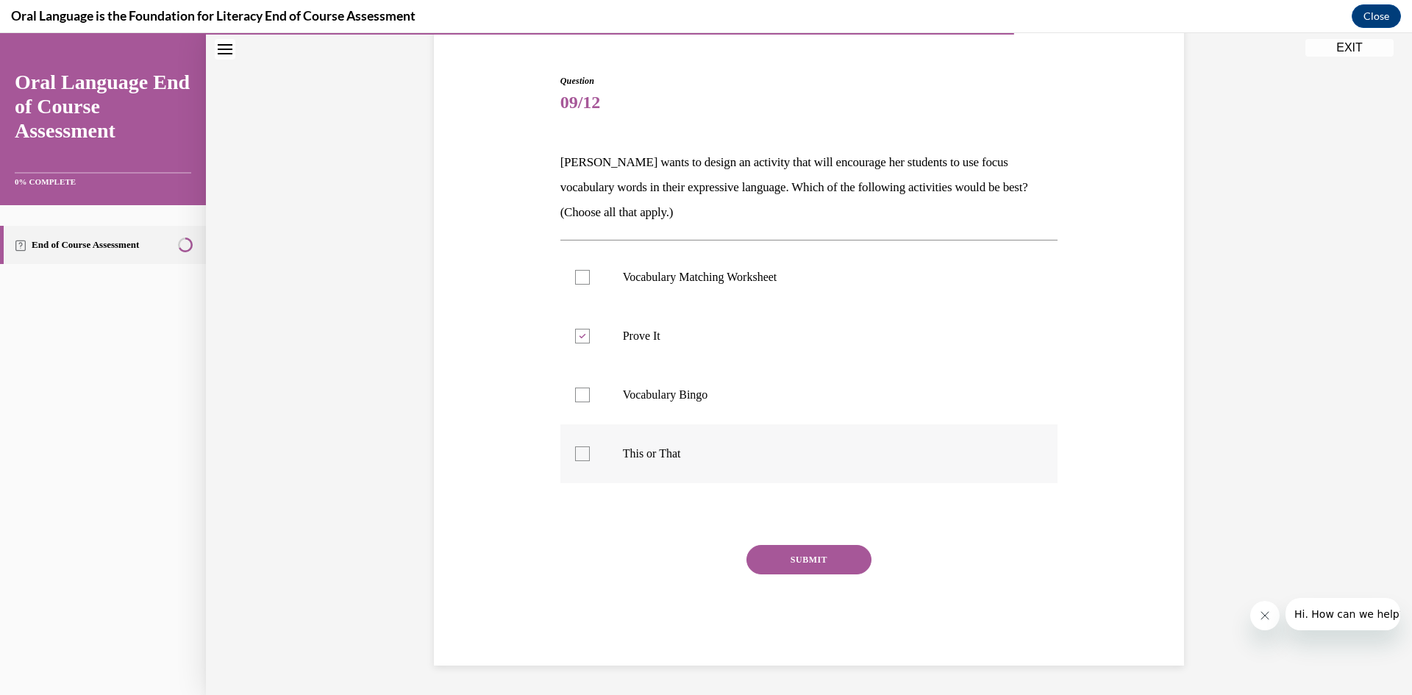
checkbox input "true"
click at [795, 565] on button "SUBMIT" at bounding box center [808, 559] width 125 height 29
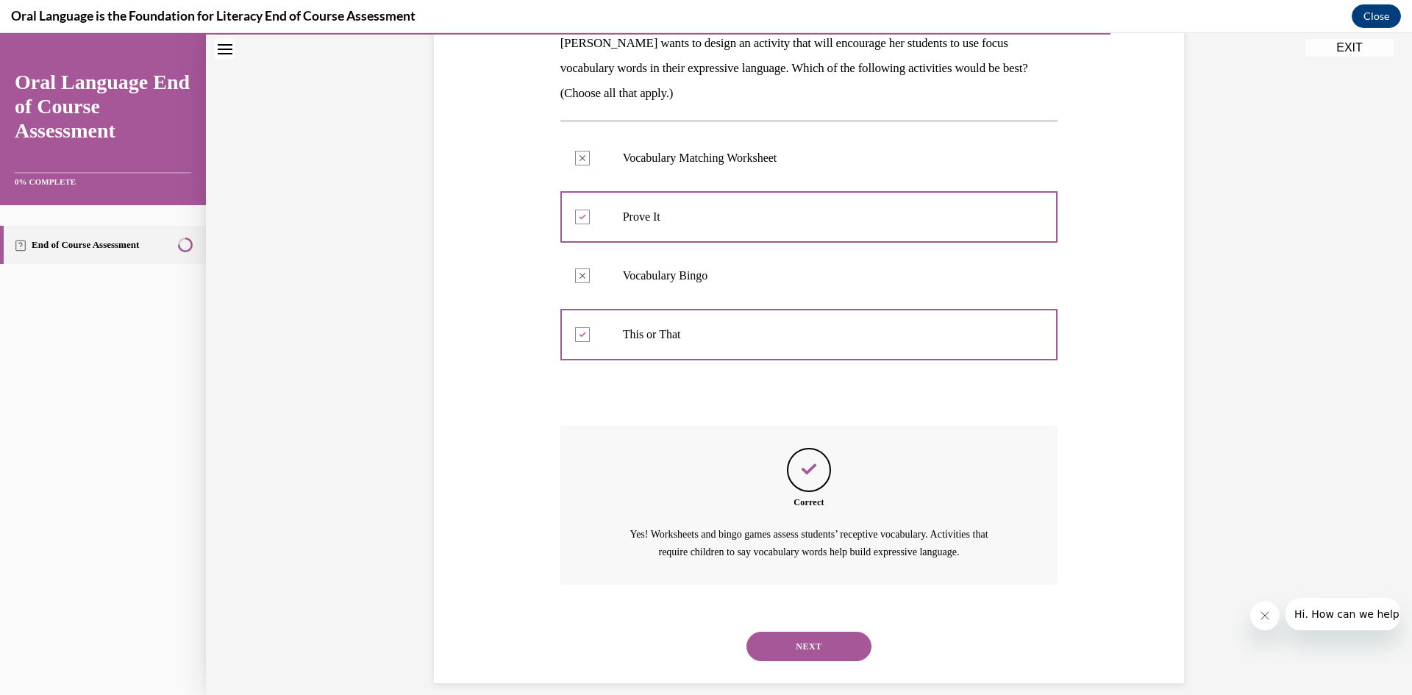
scroll to position [267, 0]
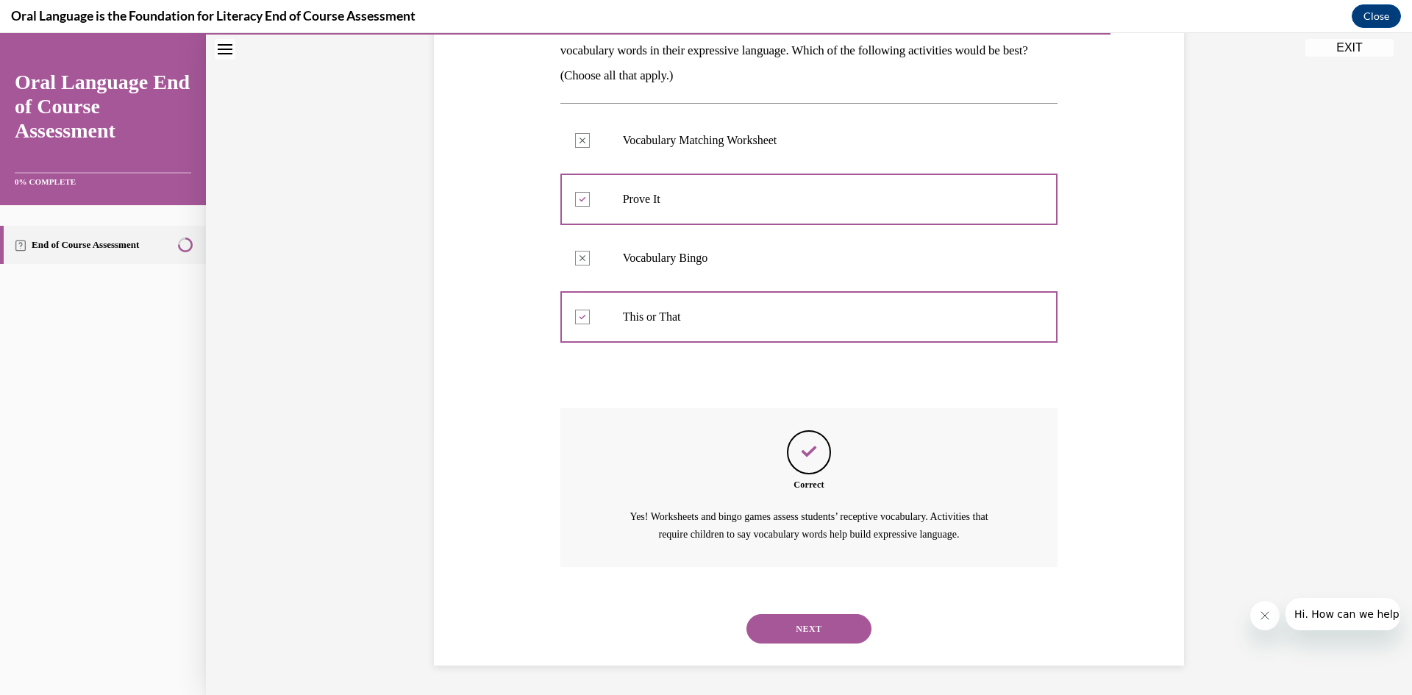
click at [805, 618] on button "NEXT" at bounding box center [808, 628] width 125 height 29
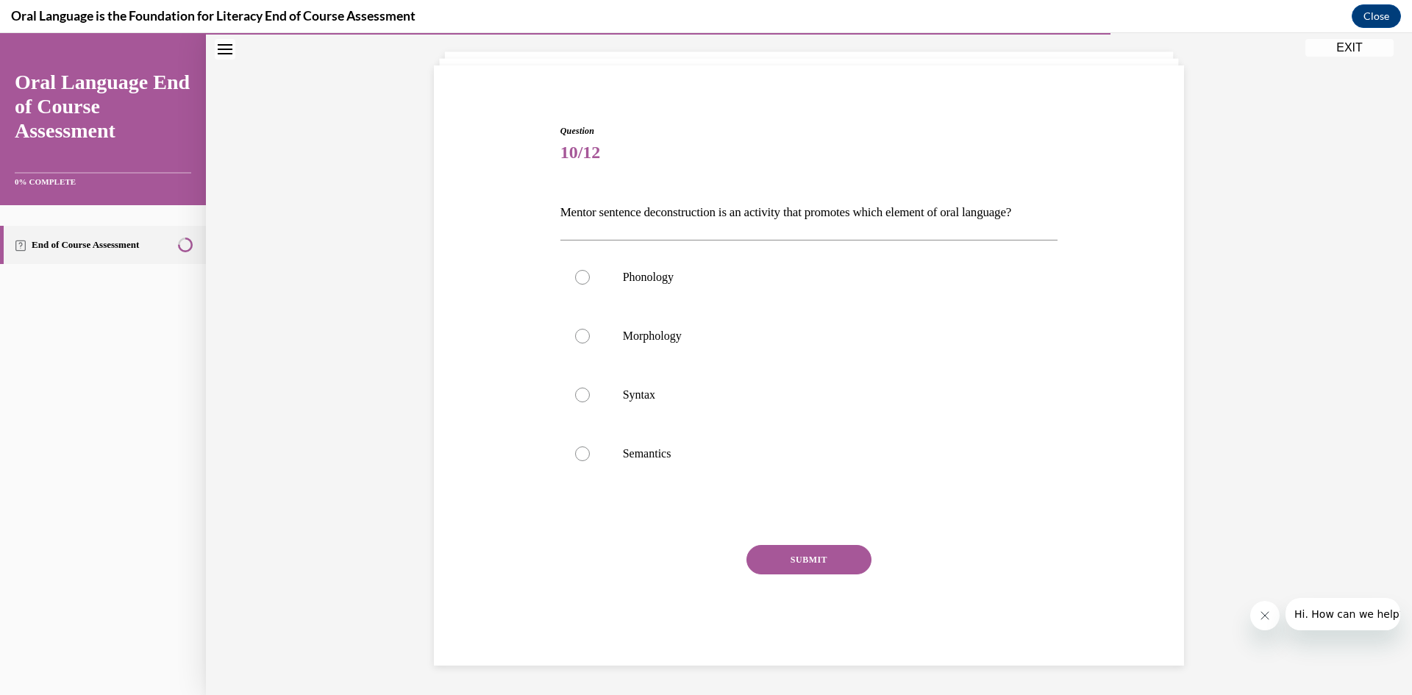
scroll to position [105, 0]
click at [834, 446] on p "Semantics" at bounding box center [822, 453] width 398 height 15
click at [590, 446] on input "Semantics" at bounding box center [582, 453] width 15 height 15
radio input "true"
click at [778, 549] on button "SUBMIT" at bounding box center [808, 559] width 125 height 29
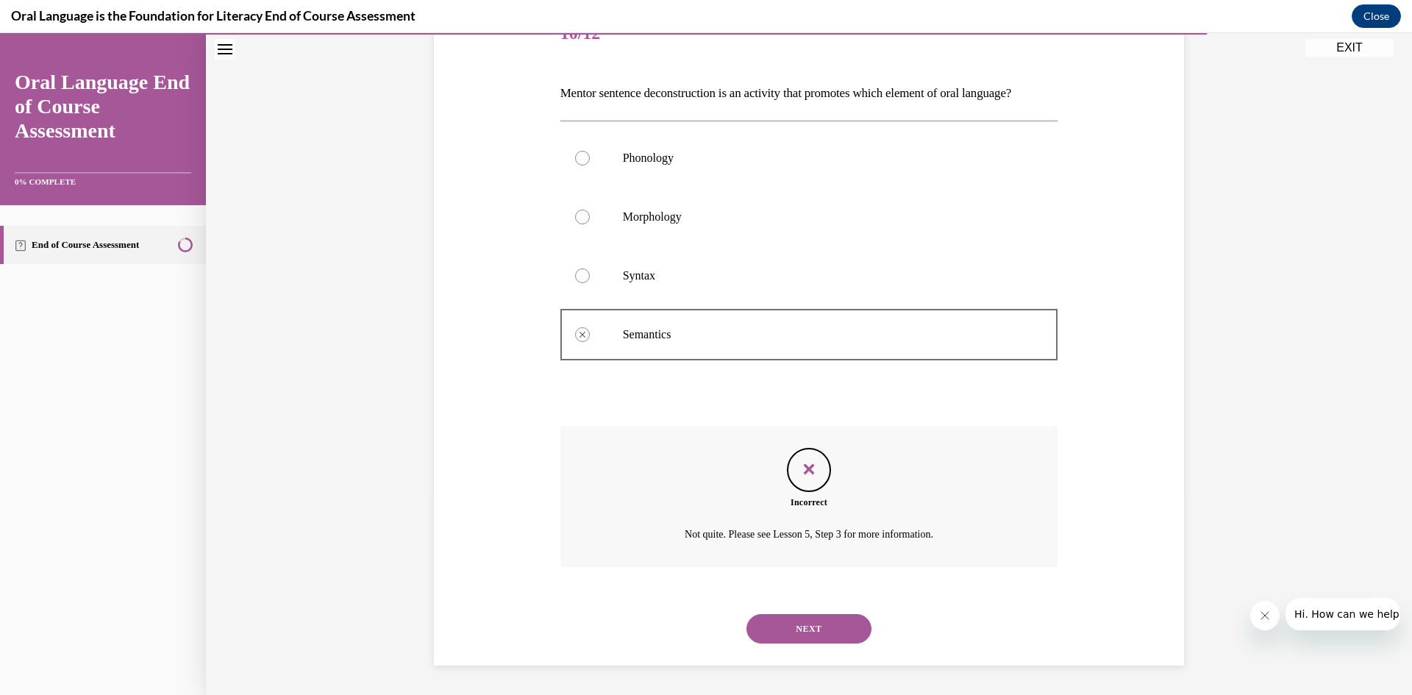
scroll to position [77, 0]
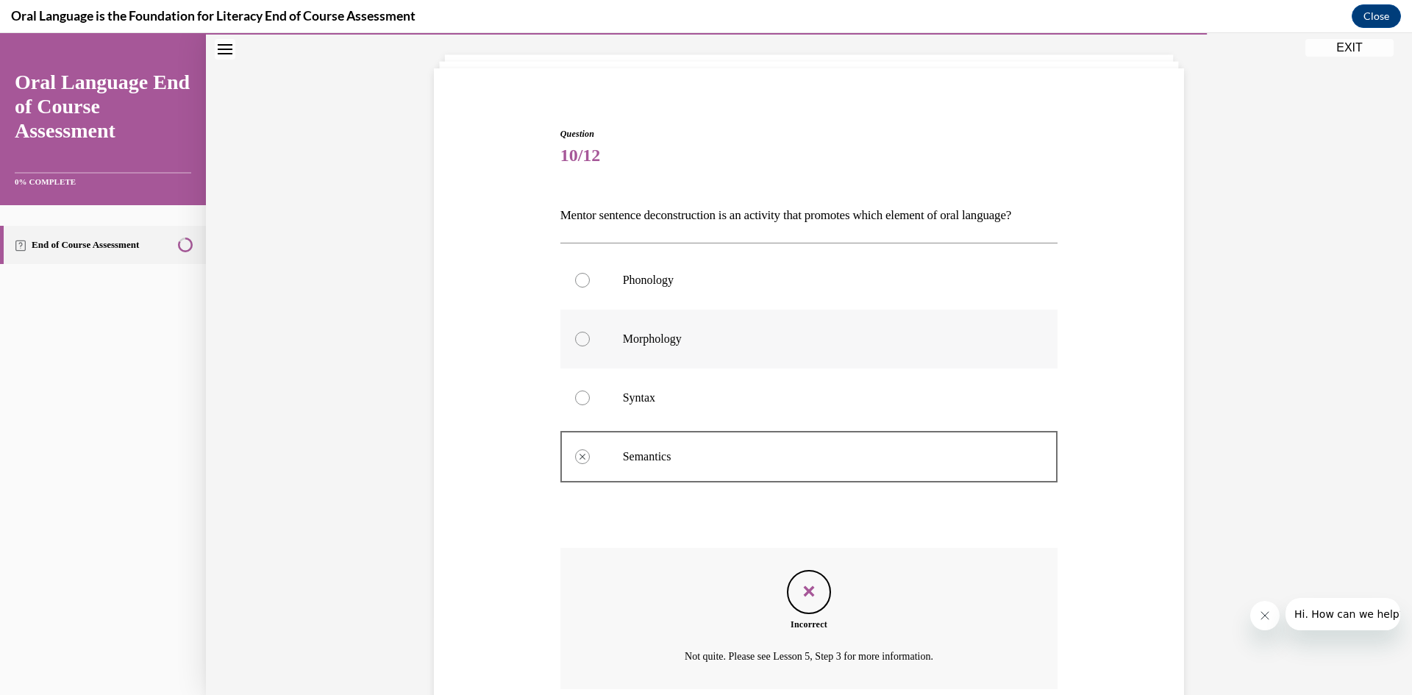
click at [731, 346] on p "Morphology" at bounding box center [822, 339] width 398 height 15
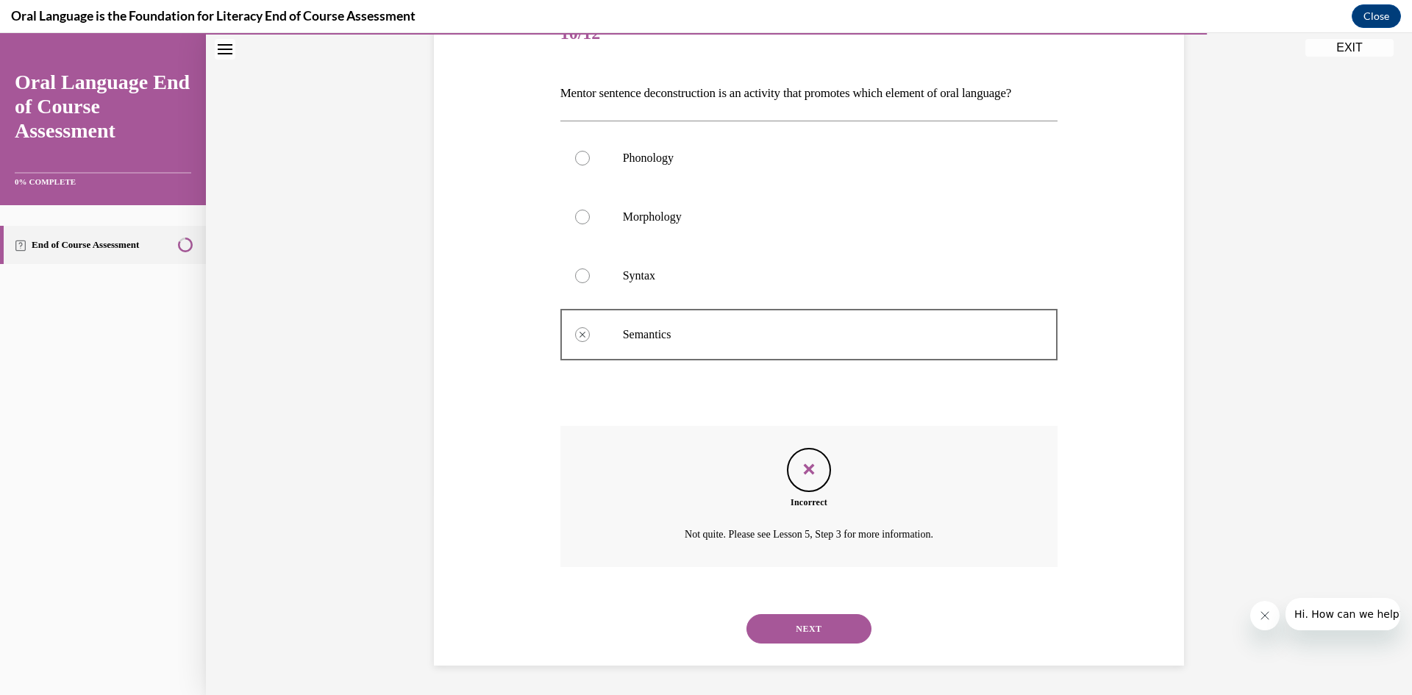
click at [843, 623] on button "NEXT" at bounding box center [808, 628] width 125 height 29
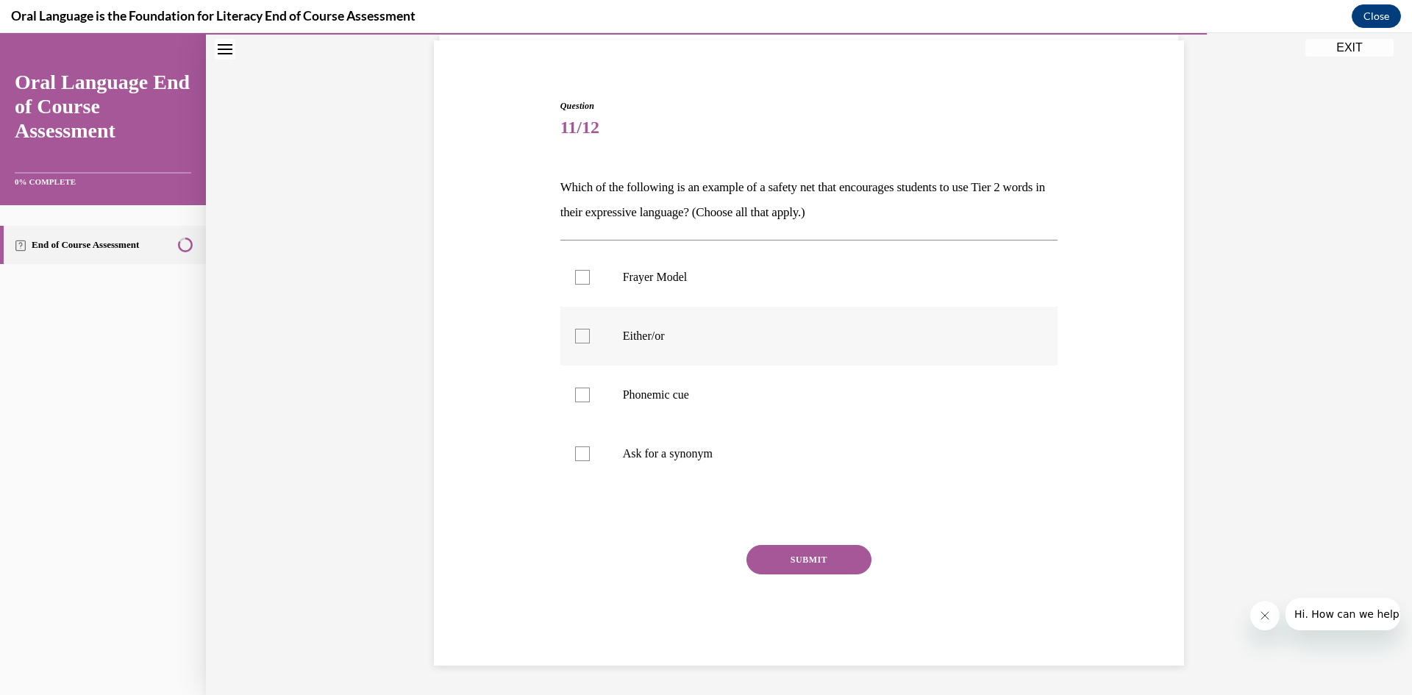
click at [767, 340] on p "Either/or" at bounding box center [822, 336] width 398 height 15
click at [590, 340] on input "Either/or" at bounding box center [582, 336] width 15 height 15
checkbox input "true"
click at [765, 293] on label "Frayer Model" at bounding box center [809, 277] width 498 height 59
click at [590, 285] on input "Frayer Model" at bounding box center [582, 277] width 15 height 15
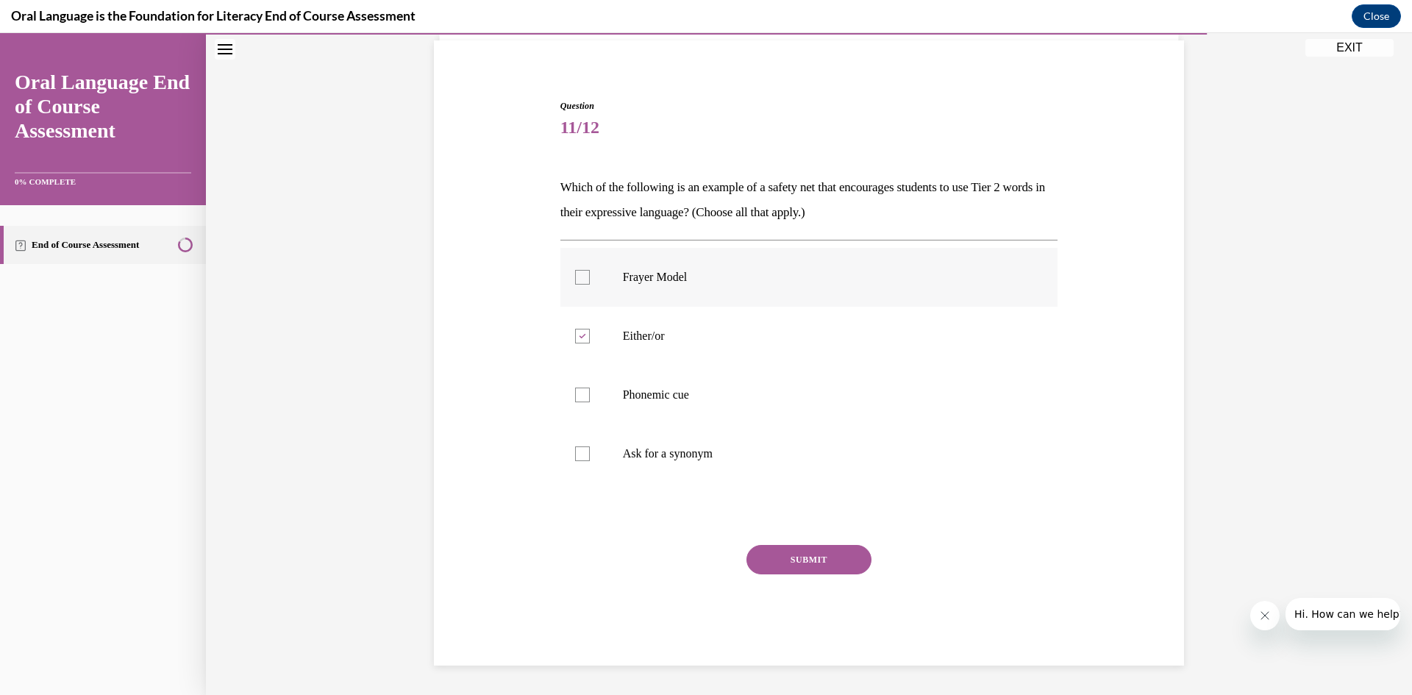
checkbox input "true"
click at [769, 557] on button "SUBMIT" at bounding box center [808, 559] width 125 height 29
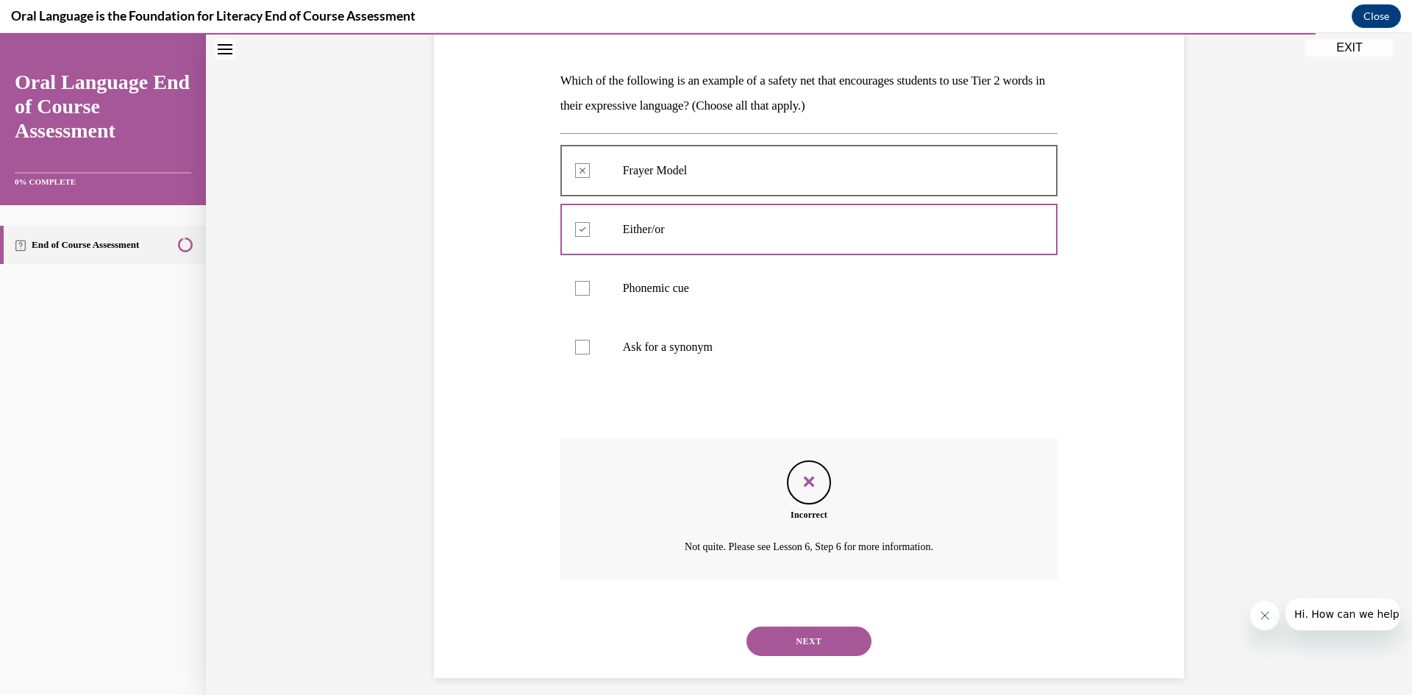
scroll to position [224, 0]
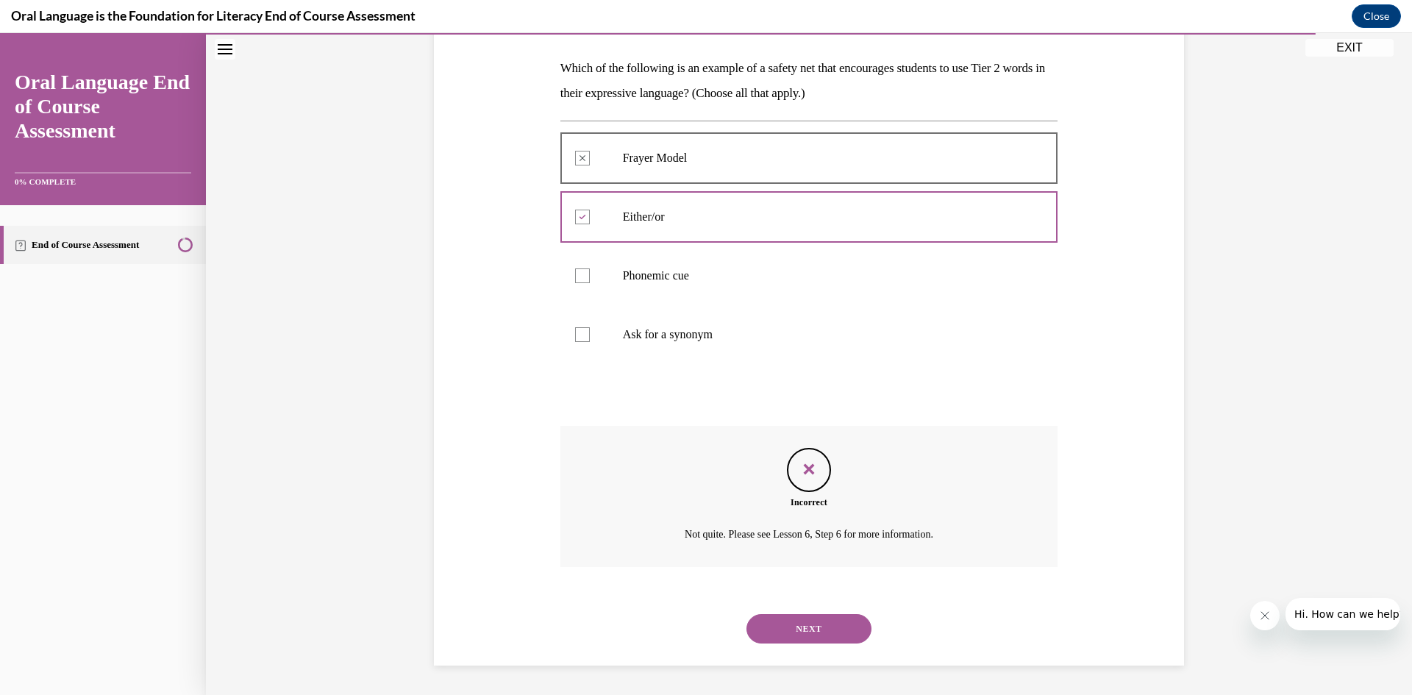
click at [832, 629] on button "NEXT" at bounding box center [808, 628] width 125 height 29
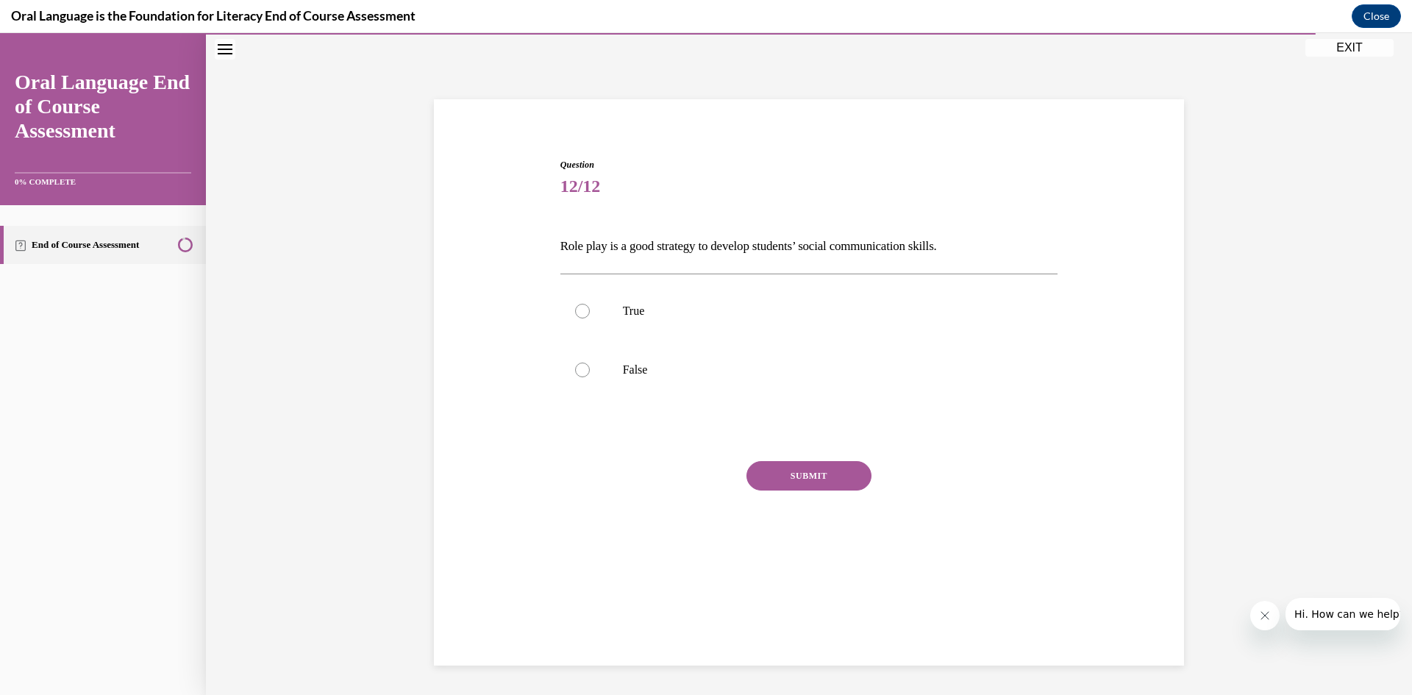
scroll to position [46, 0]
click at [579, 315] on div at bounding box center [582, 311] width 15 height 15
click at [579, 315] on input "True" at bounding box center [582, 311] width 15 height 15
radio input "true"
click at [783, 485] on button "SUBMIT" at bounding box center [808, 475] width 125 height 29
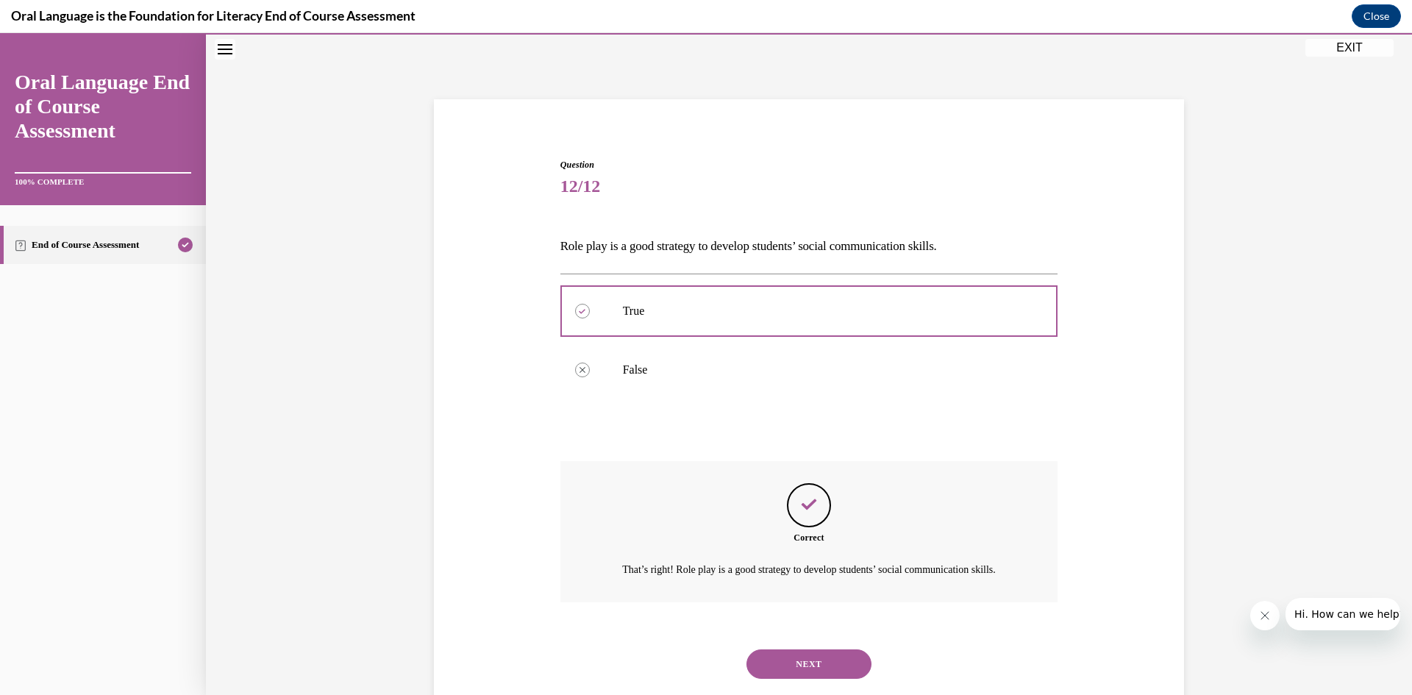
scroll to position [99, 0]
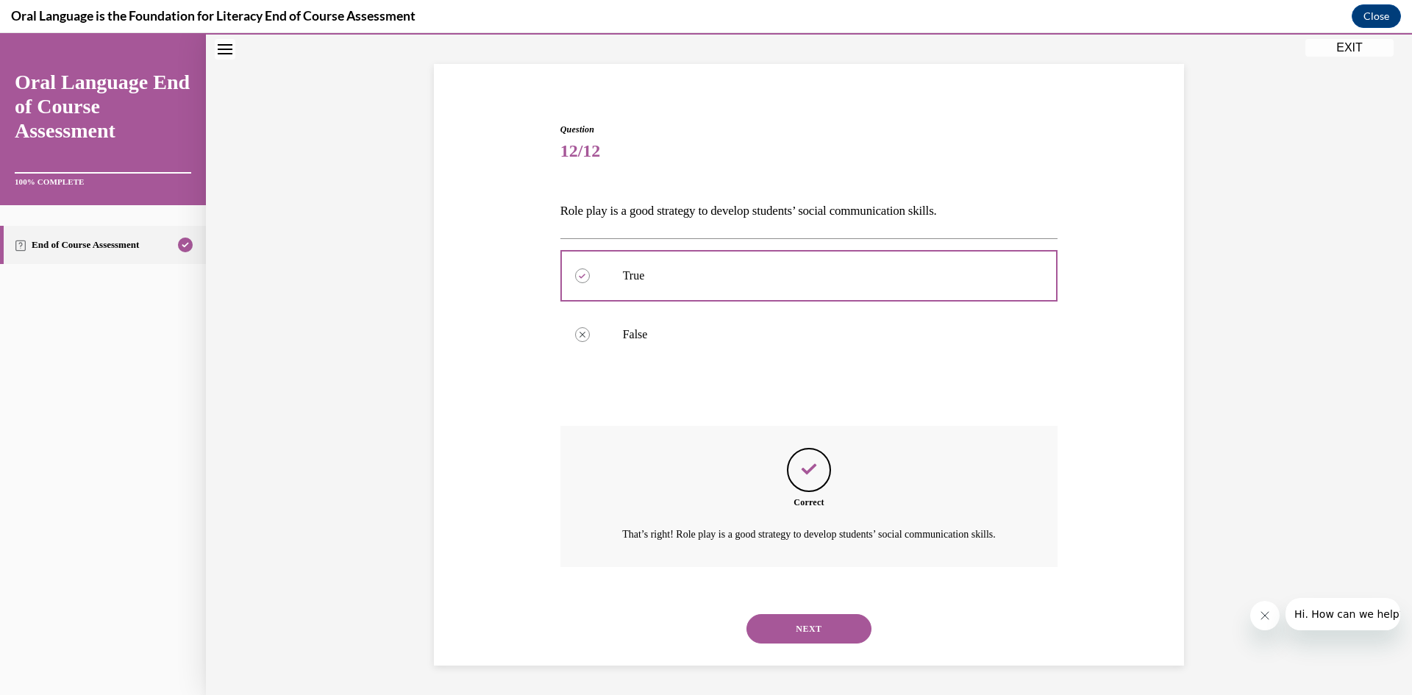
click at [817, 626] on button "NEXT" at bounding box center [808, 628] width 125 height 29
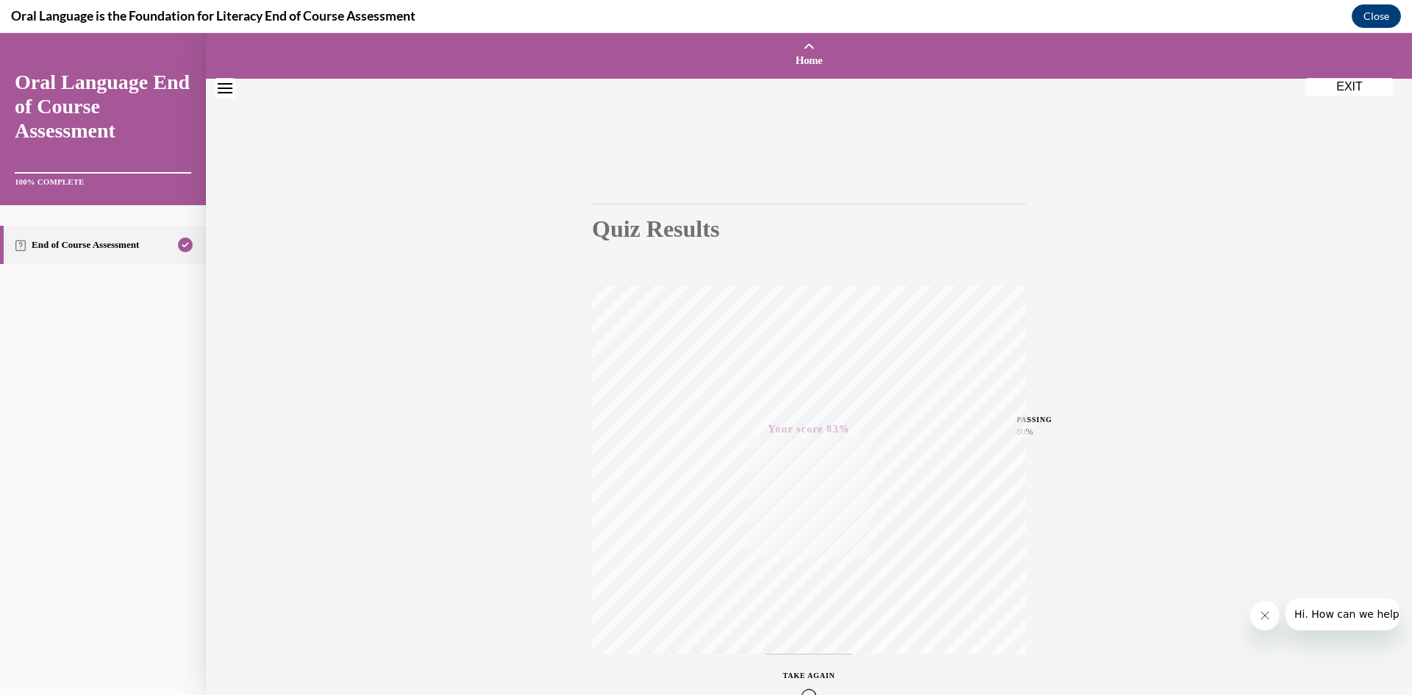
scroll to position [0, 0]
click at [1364, 88] on button "EXIT" at bounding box center [1349, 93] width 88 height 18
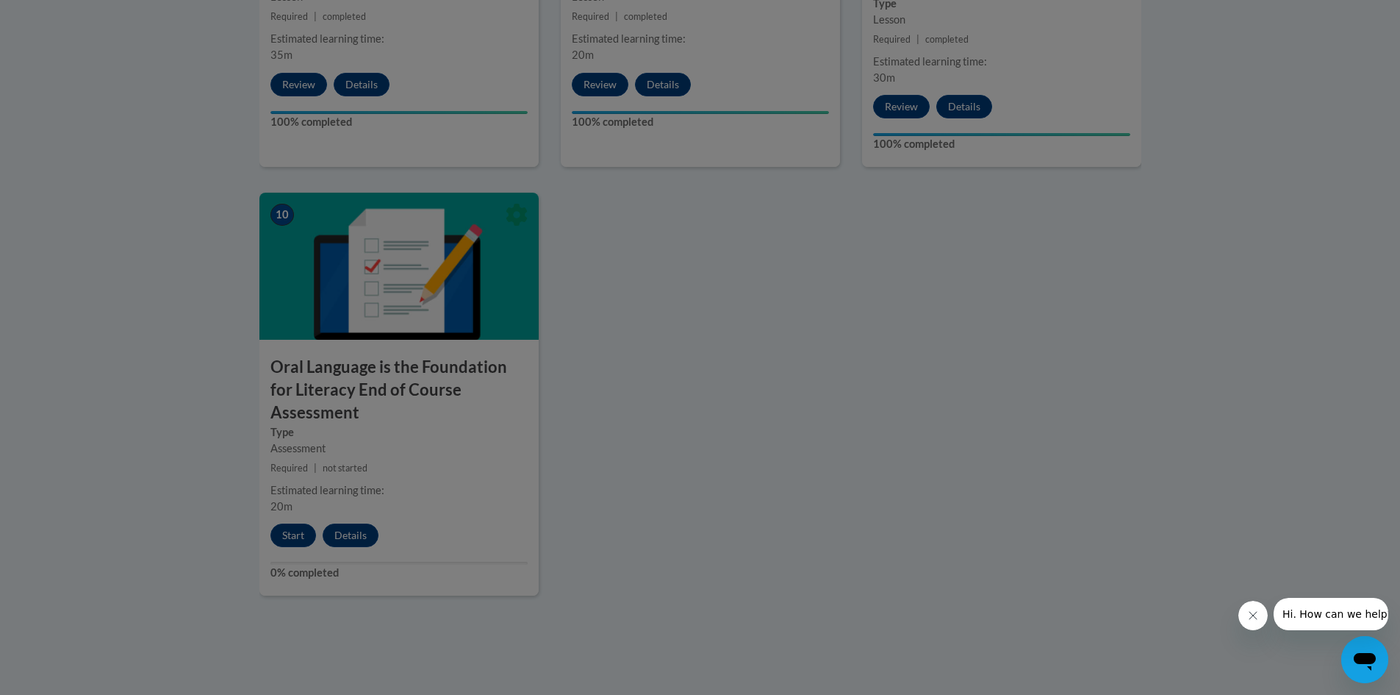
scroll to position [1544, 0]
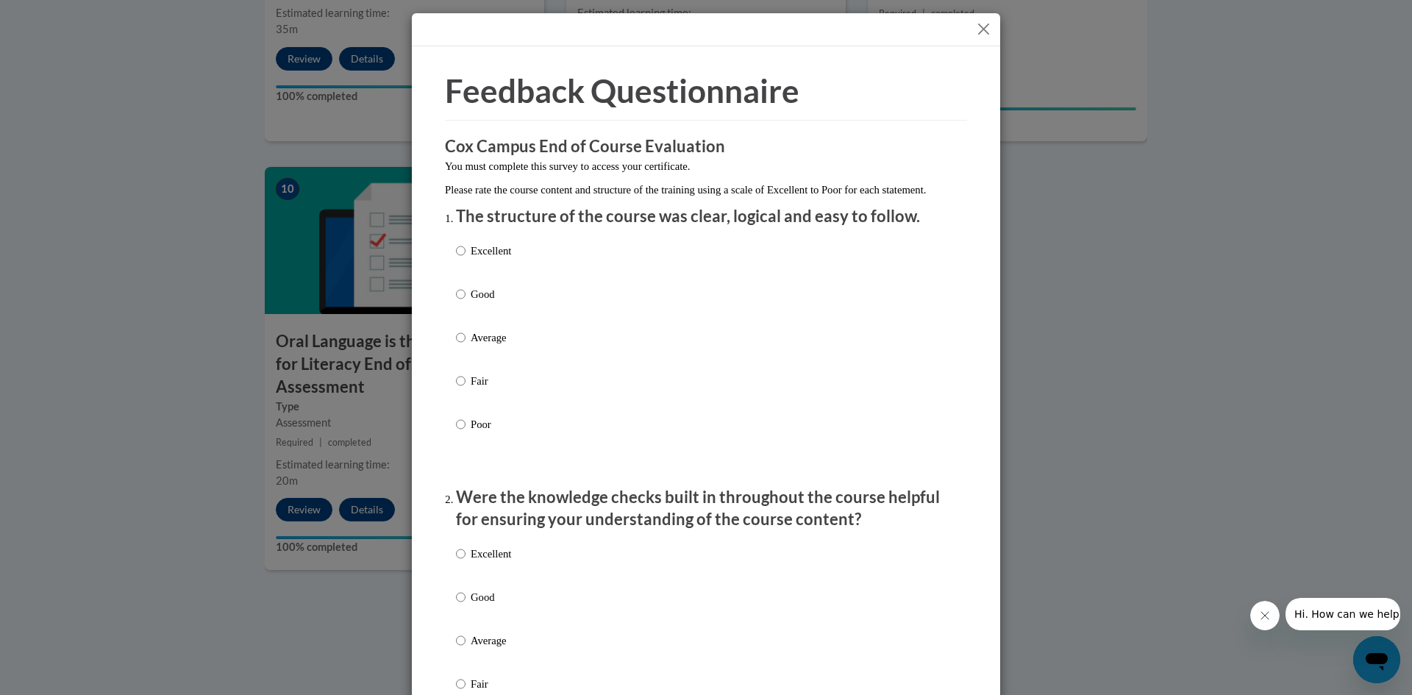
click at [982, 25] on button "Close" at bounding box center [983, 29] width 18 height 18
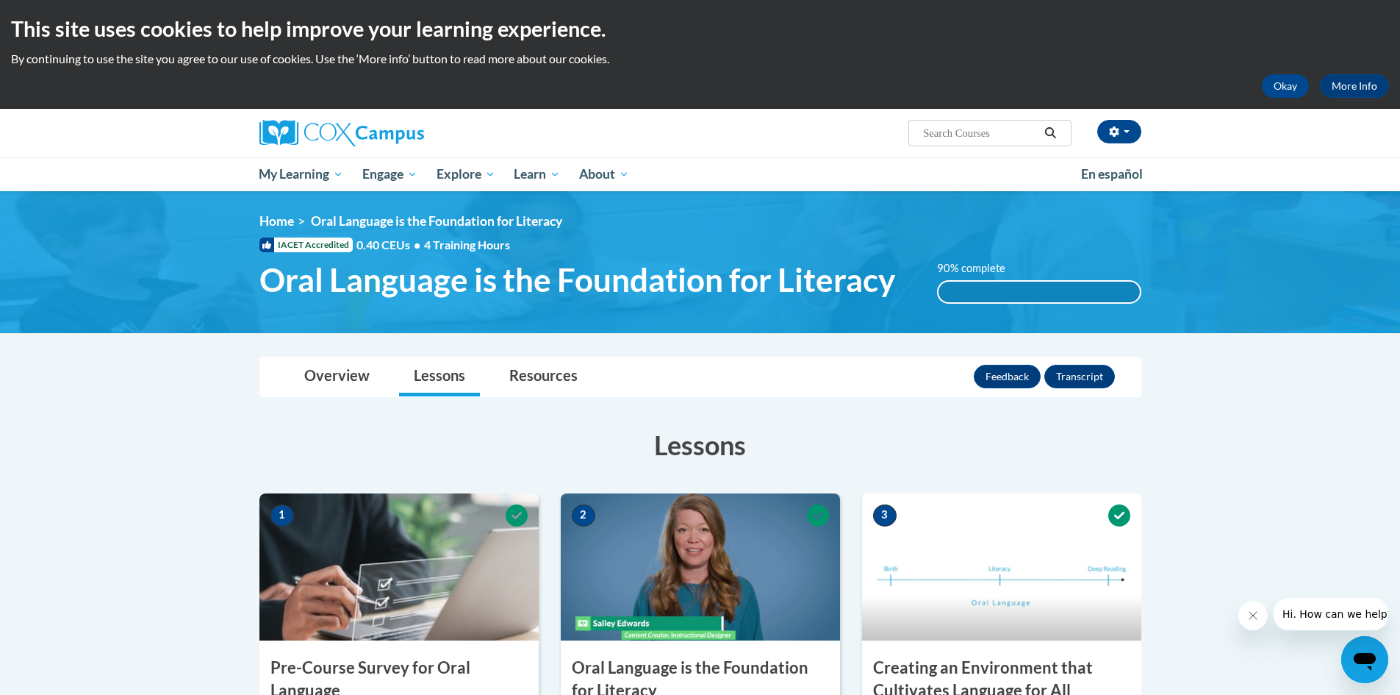
scroll to position [0, 0]
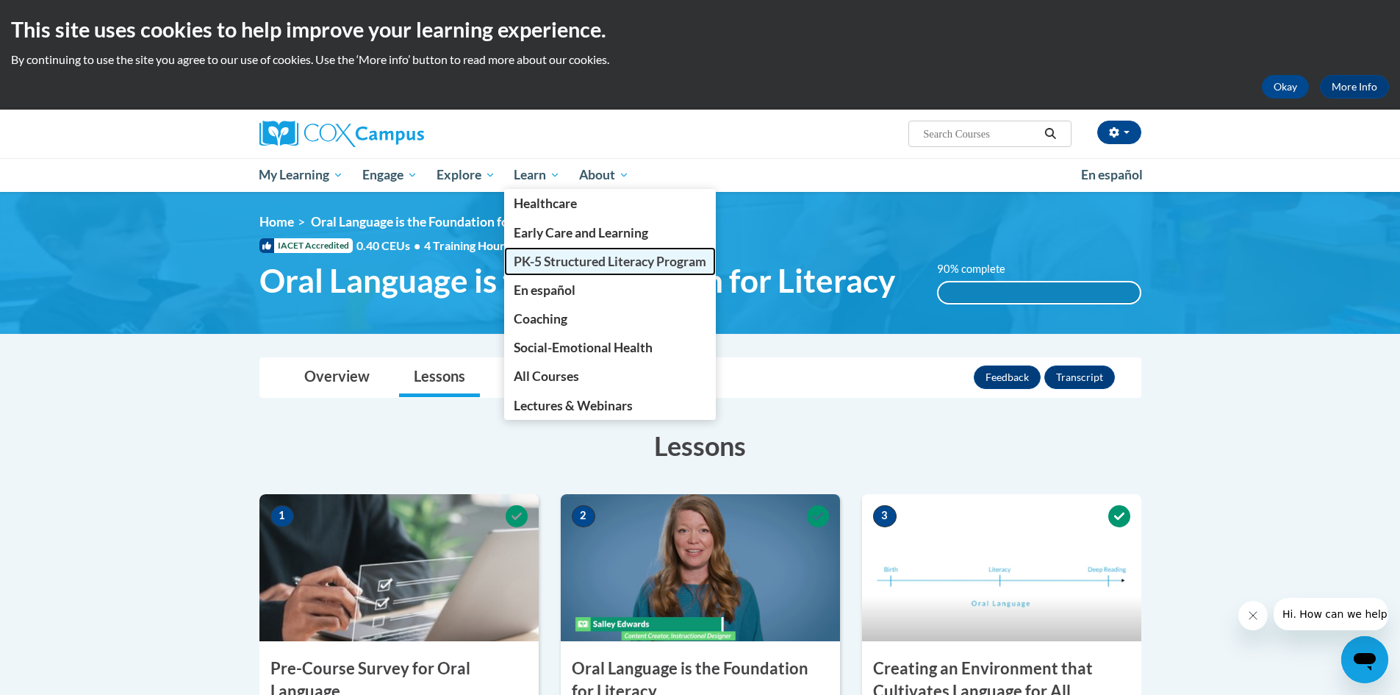
click at [541, 262] on span "PK-5 Structured Literacy Program" at bounding box center [610, 261] width 193 height 15
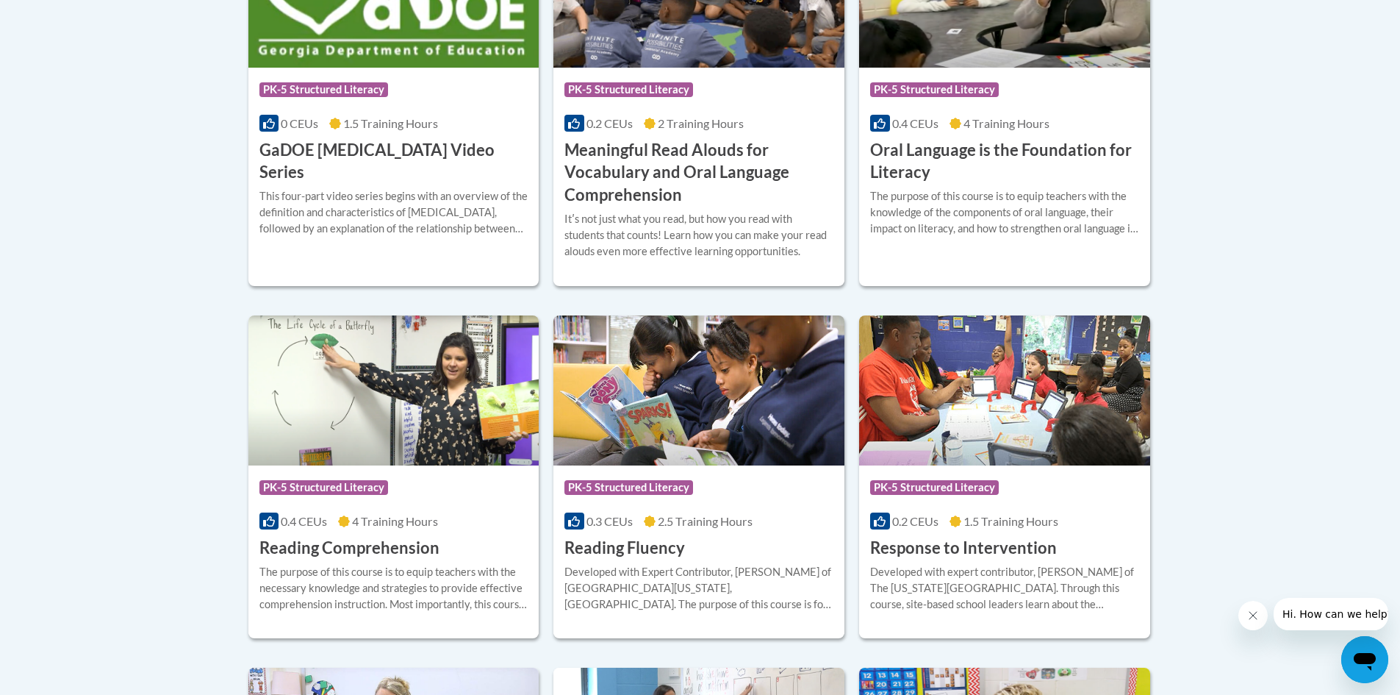
scroll to position [1101, 0]
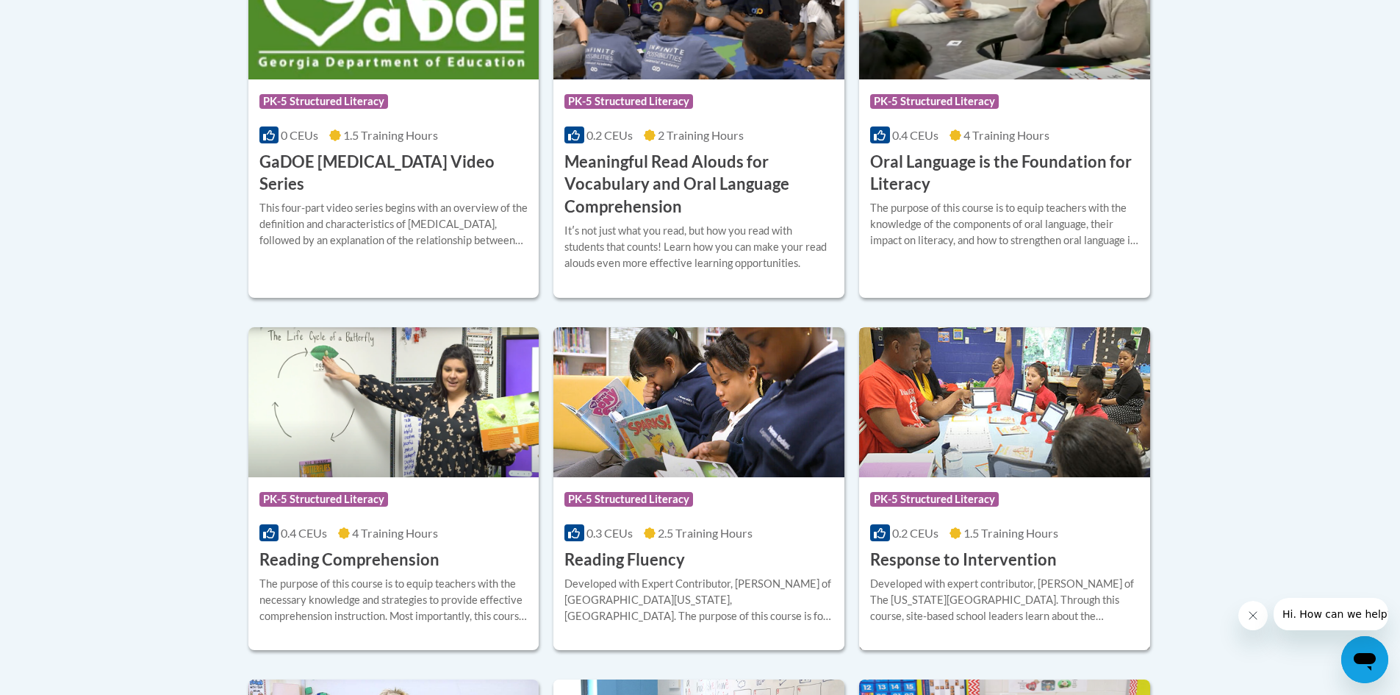
click at [1014, 490] on div "Course Category: PK-5 Structured Literacy" at bounding box center [1004, 500] width 269 height 33
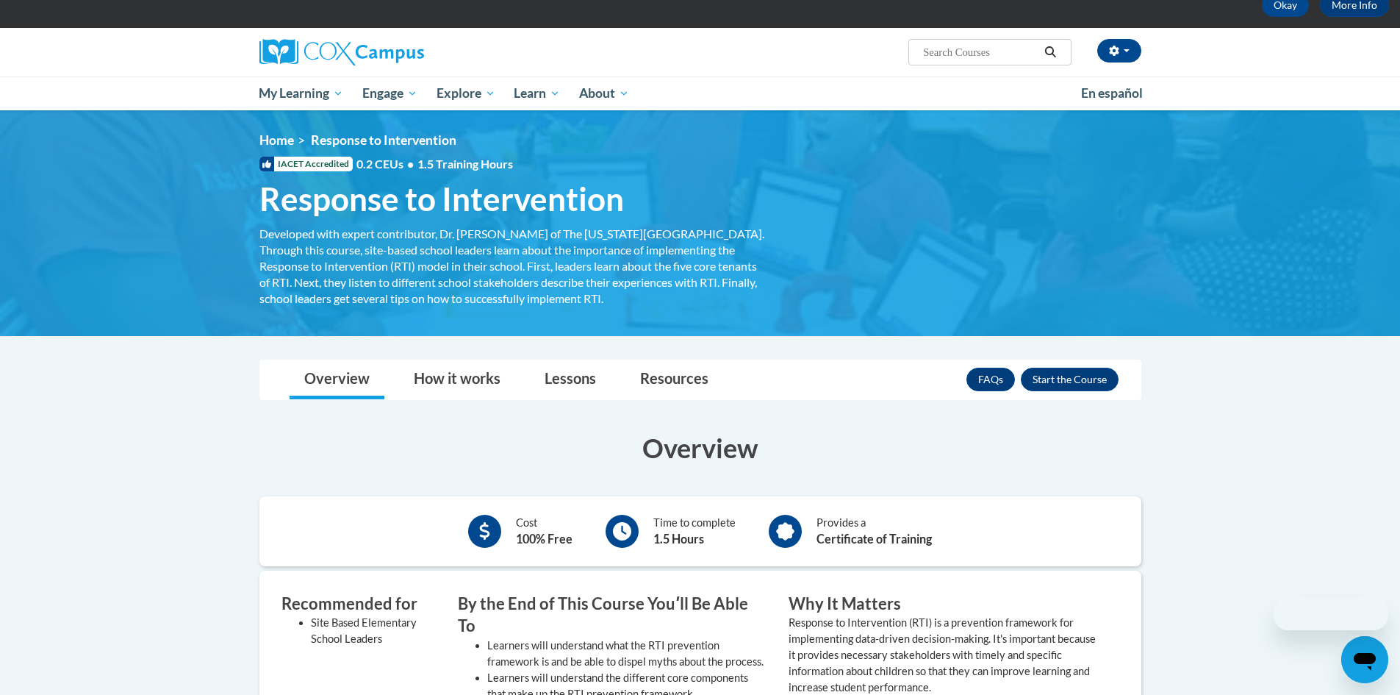
scroll to position [294, 0]
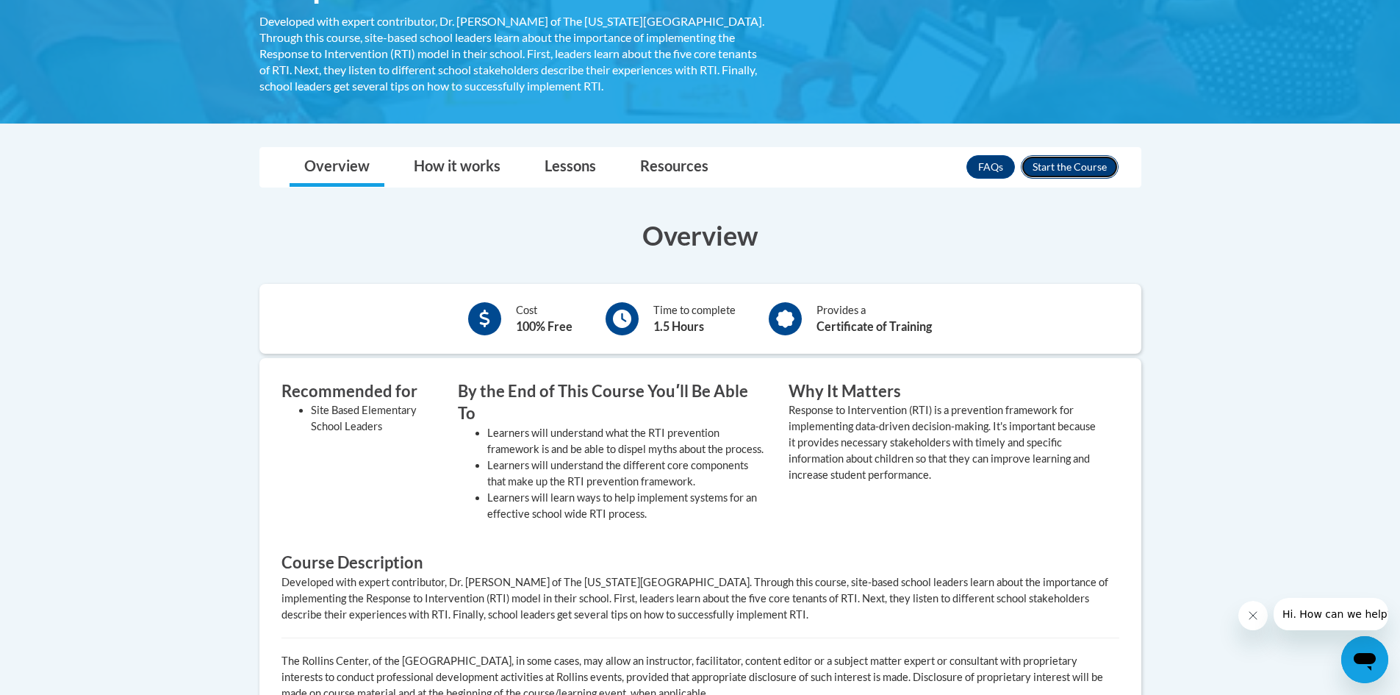
click at [1042, 165] on button "Enroll" at bounding box center [1070, 167] width 98 height 24
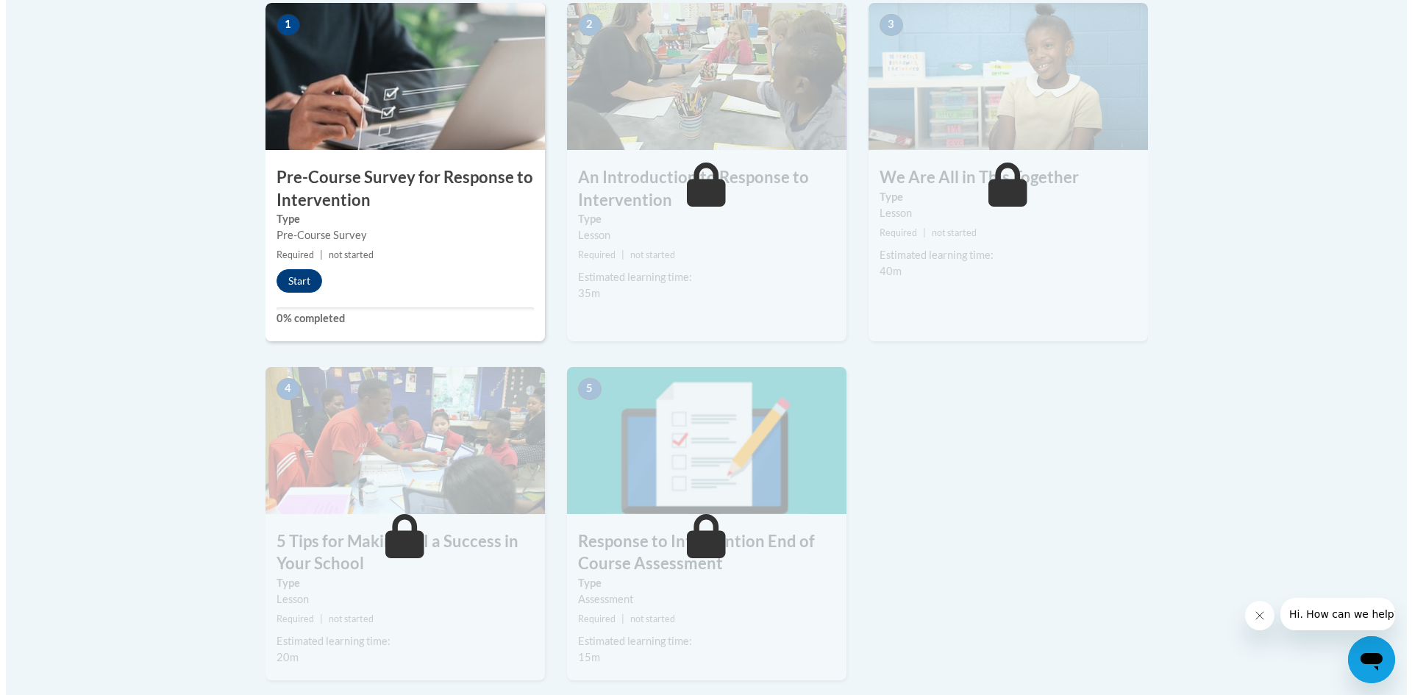
scroll to position [429, 0]
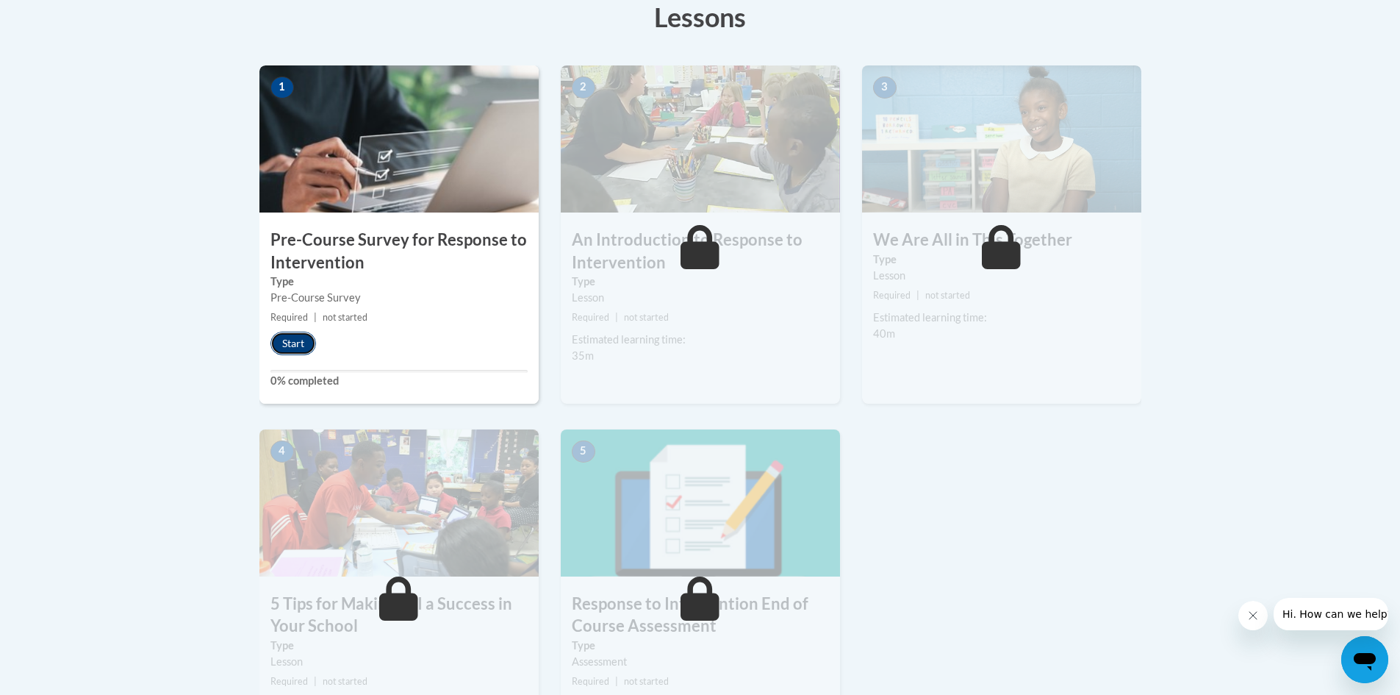
click at [307, 344] on button "Start" at bounding box center [294, 344] width 46 height 24
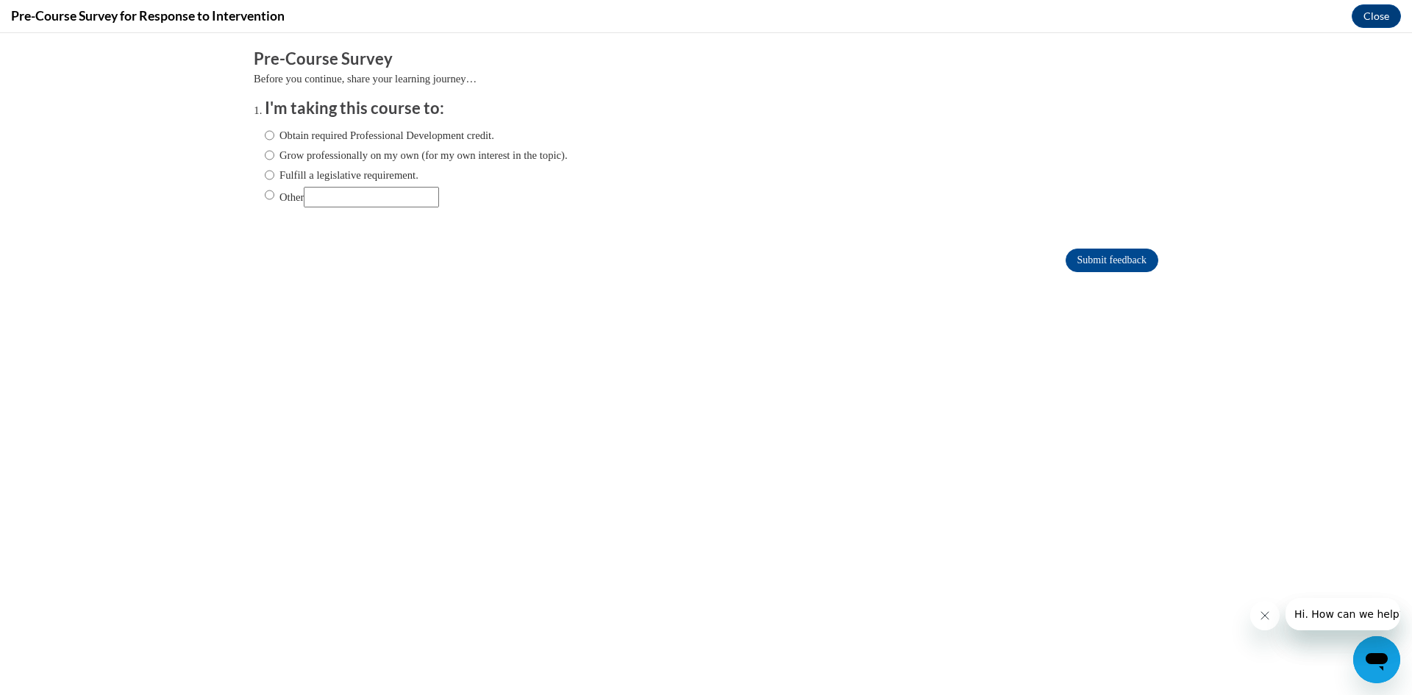
scroll to position [0, 0]
click at [1094, 257] on input "Submit feedback" at bounding box center [1111, 260] width 93 height 24
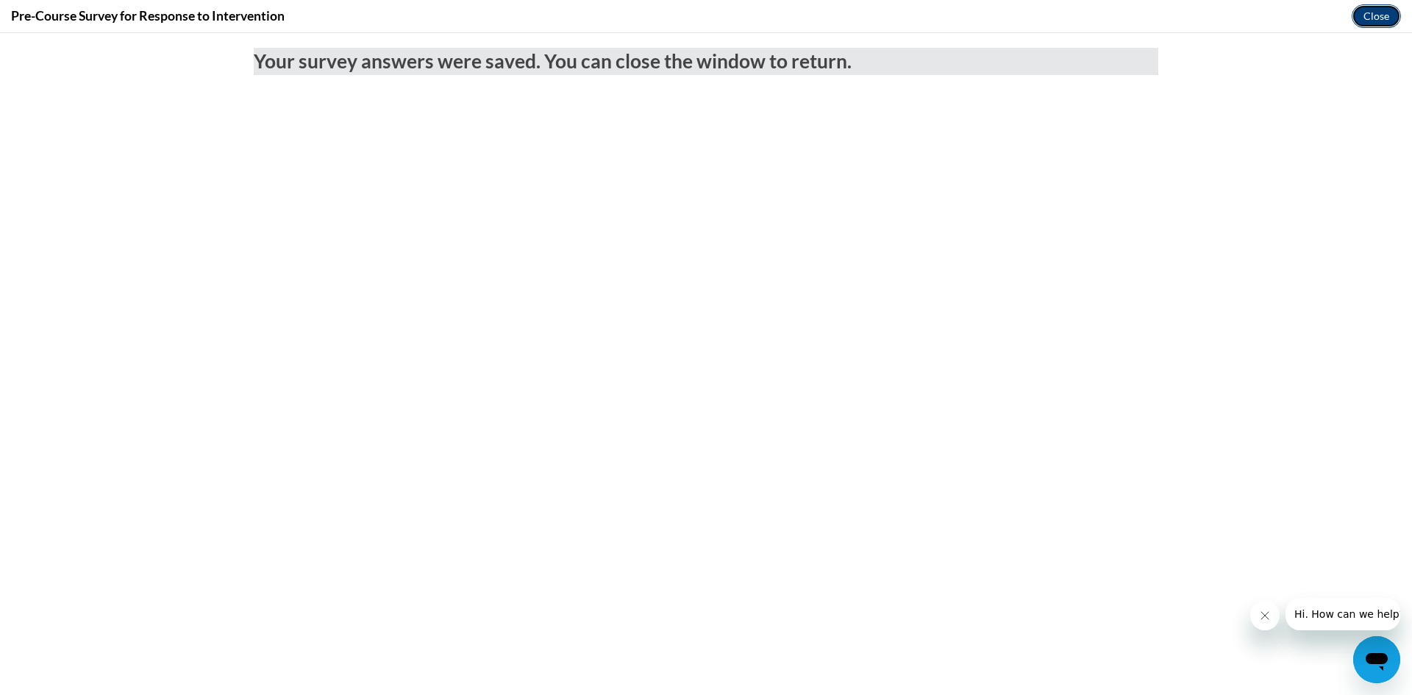
click at [1358, 13] on button "Close" at bounding box center [1375, 16] width 49 height 24
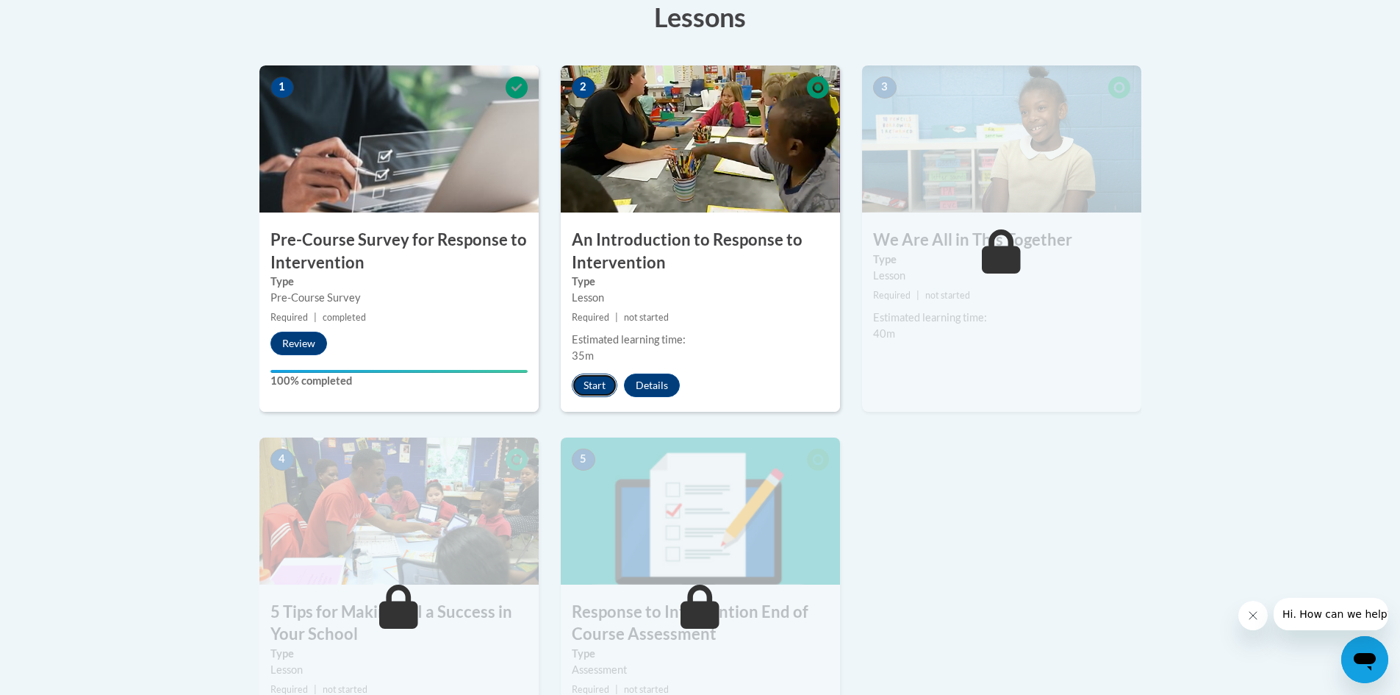
click at [595, 387] on button "Start" at bounding box center [595, 385] width 46 height 24
